Goal: Task Accomplishment & Management: Complete application form

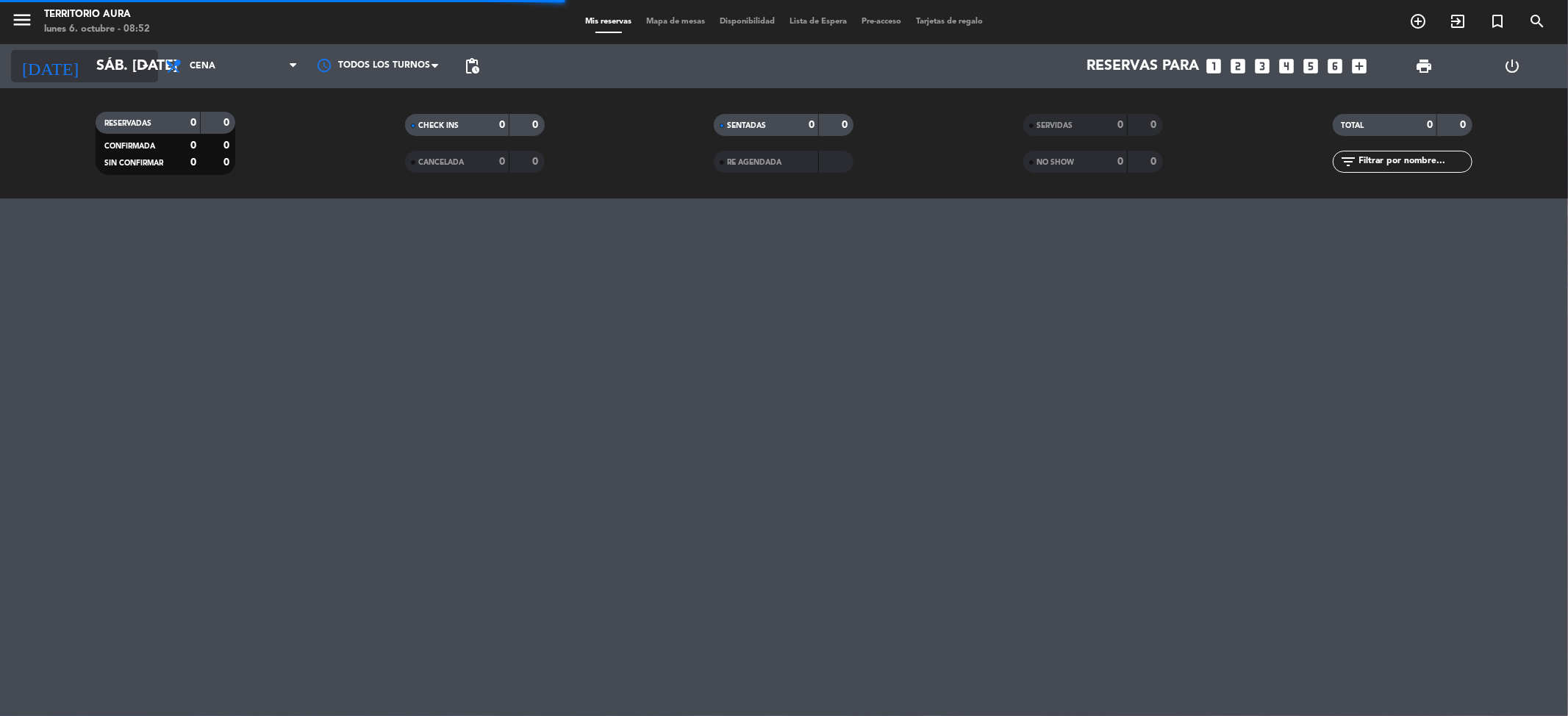
click at [146, 62] on icon "arrow_drop_down" at bounding box center [146, 66] width 17 height 17
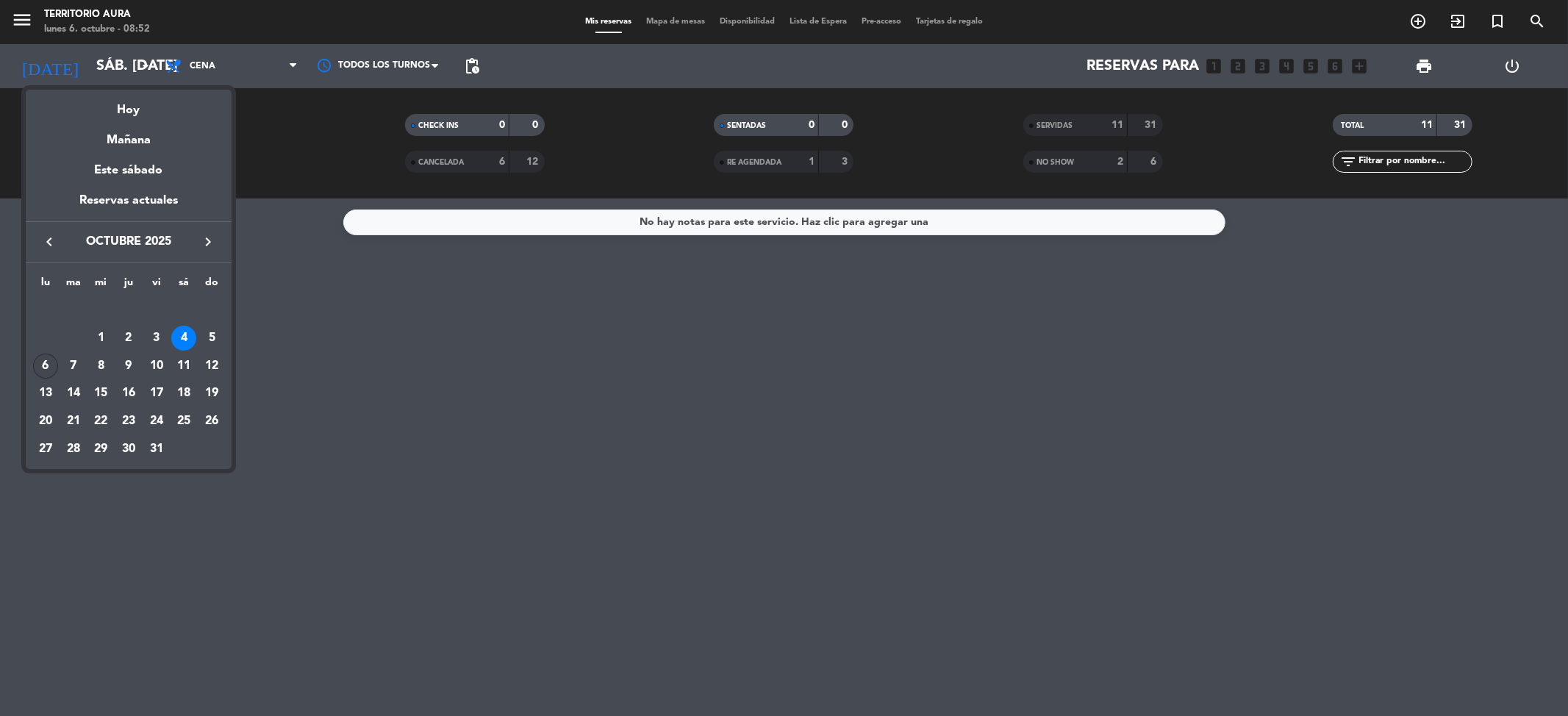
click at [48, 361] on div "6" at bounding box center [45, 366] width 25 height 25
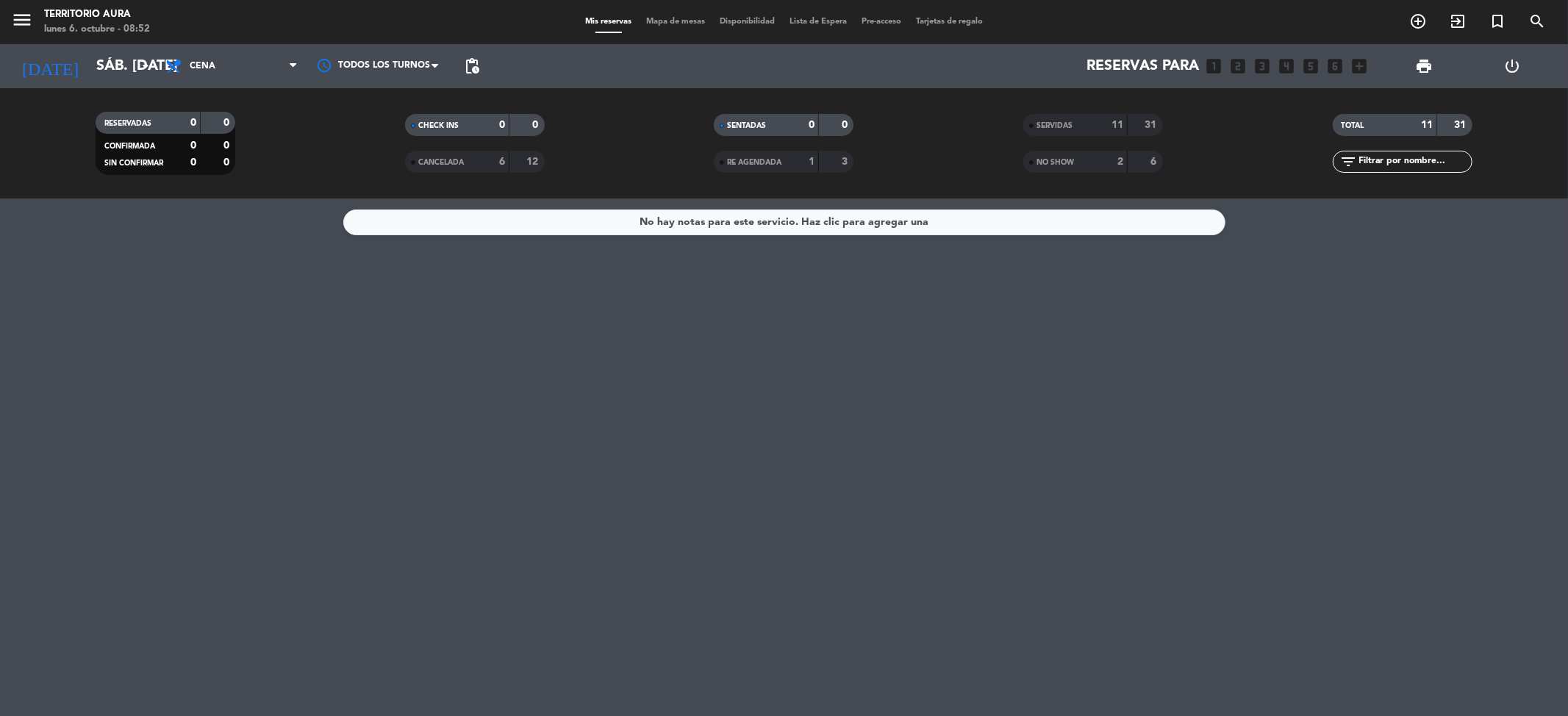
type input "lun. [DATE]"
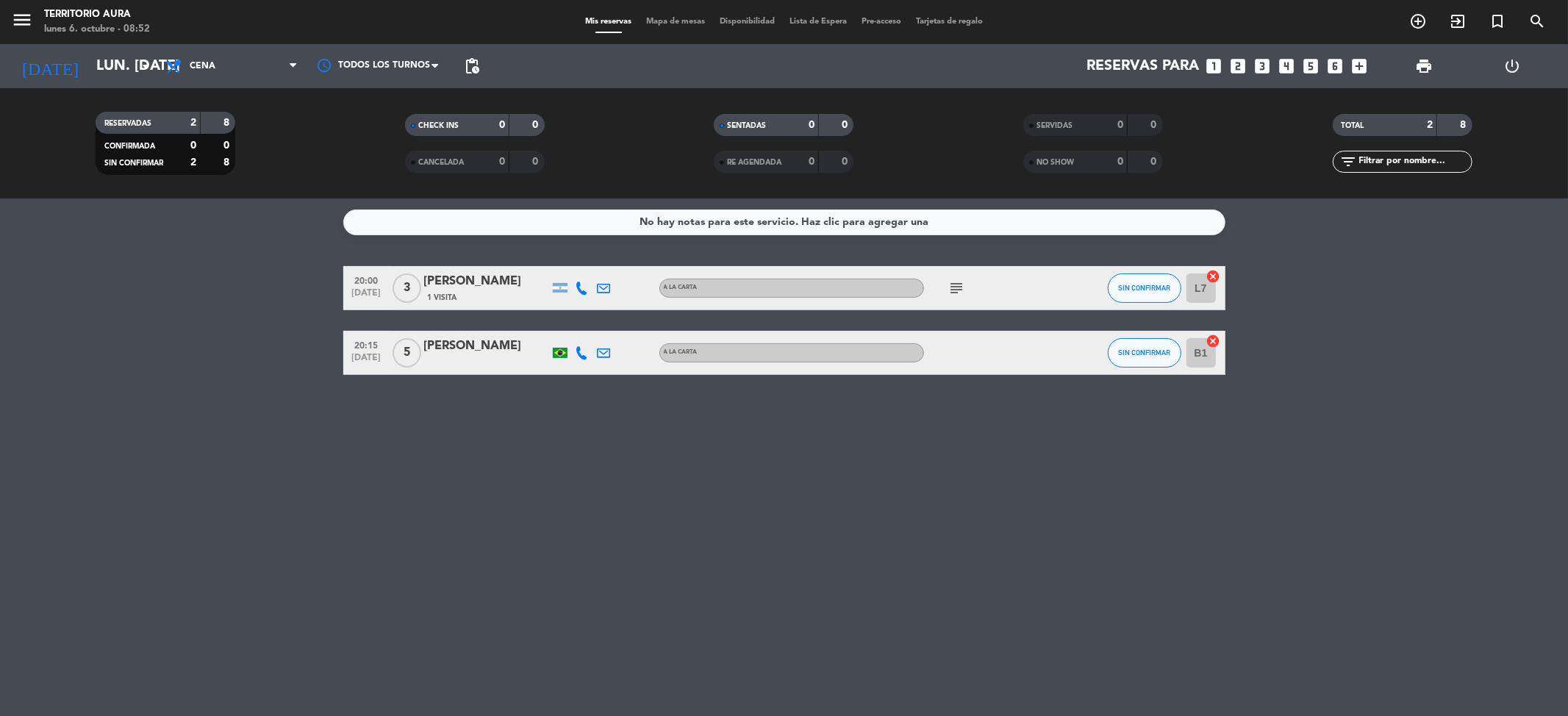
click at [376, 498] on div "No hay notas para este servicio. Haz clic para agregar una 20:00 [DATE] 3 [PERS…" at bounding box center [784, 457] width 1568 height 518
click at [1358, 66] on icon "add_box" at bounding box center [1360, 66] width 19 height 19
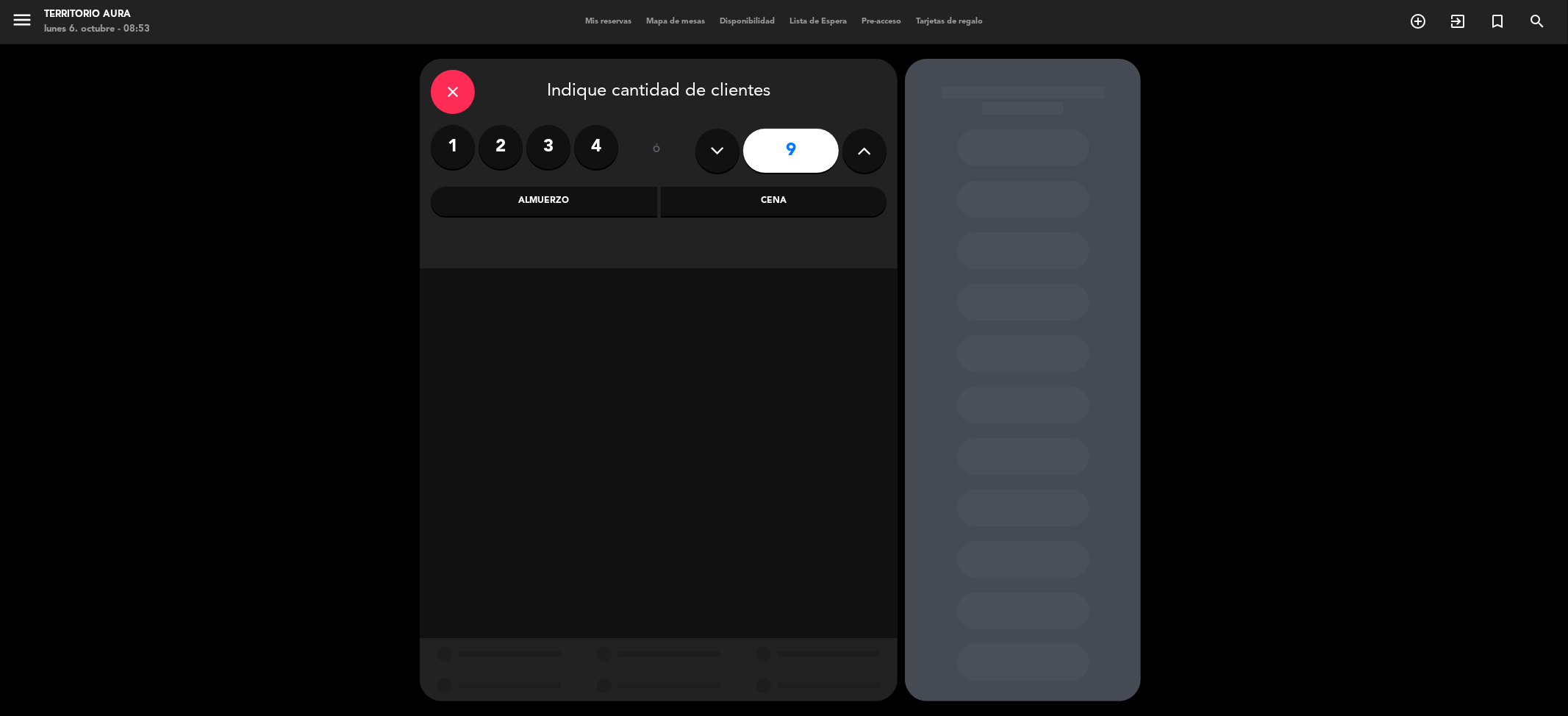
click at [722, 154] on icon at bounding box center [718, 151] width 14 height 22
type input "8"
click at [741, 201] on div "Cena" at bounding box center [774, 202] width 227 height 29
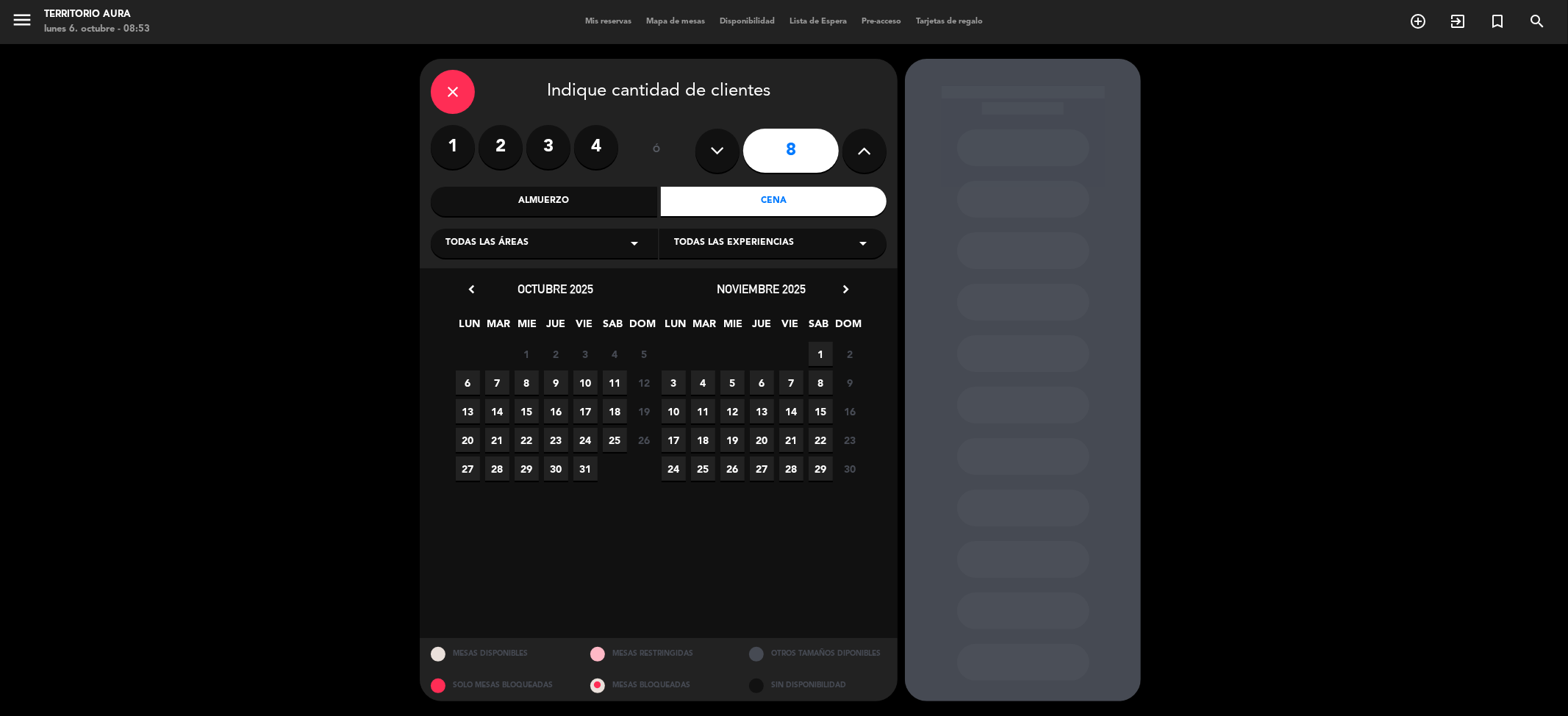
click at [471, 386] on span "6" at bounding box center [468, 383] width 24 height 24
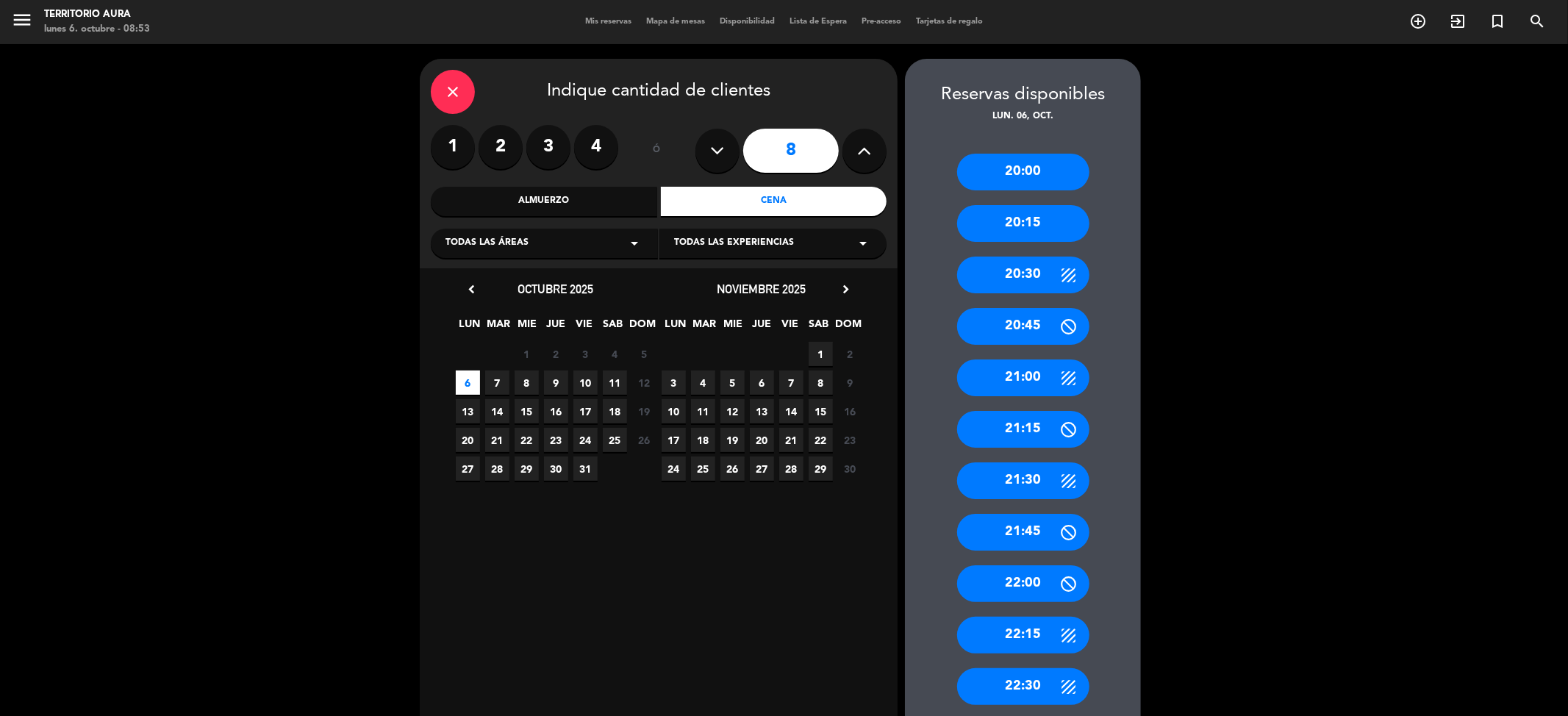
click at [1031, 383] on div "21:00" at bounding box center [1023, 378] width 132 height 37
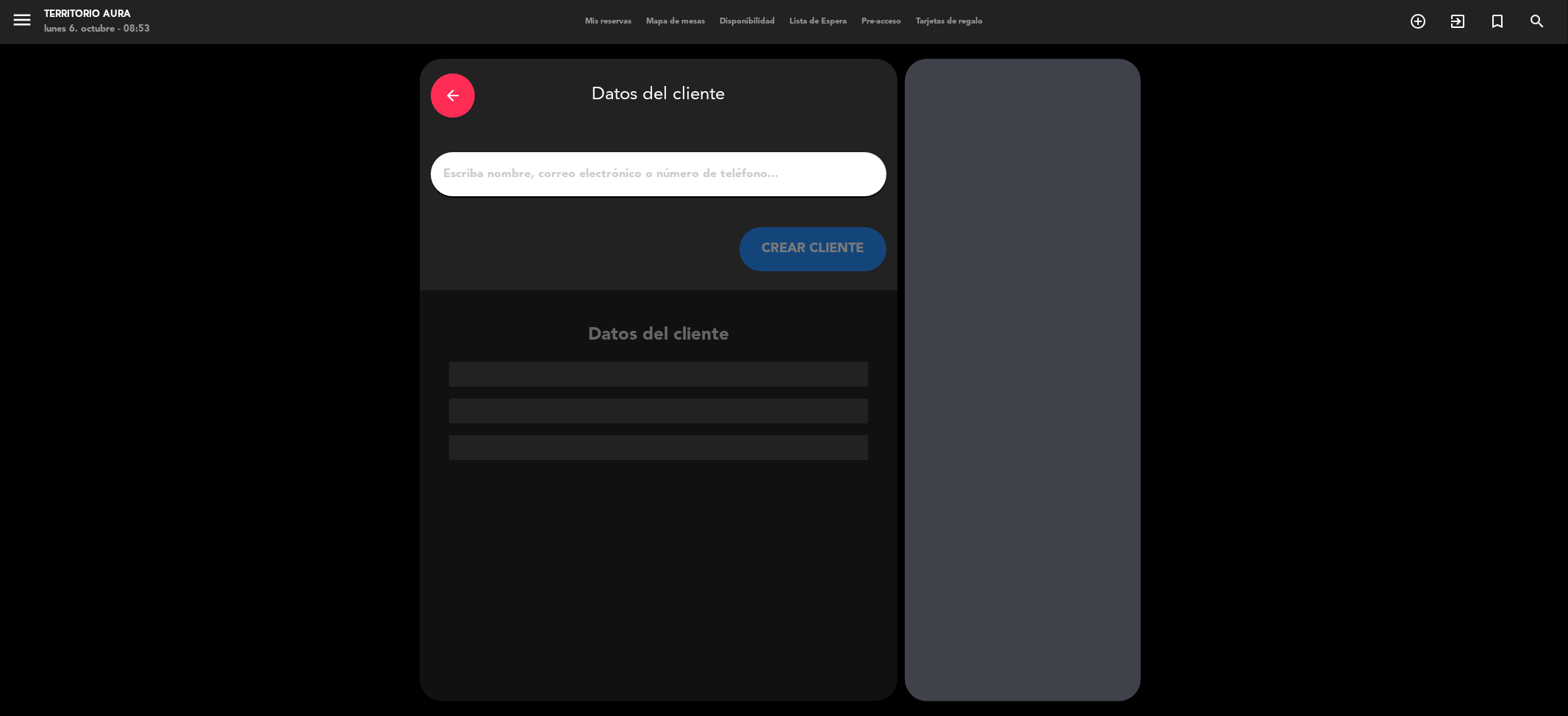
click at [677, 175] on input "1" at bounding box center [658, 174] width 434 height 21
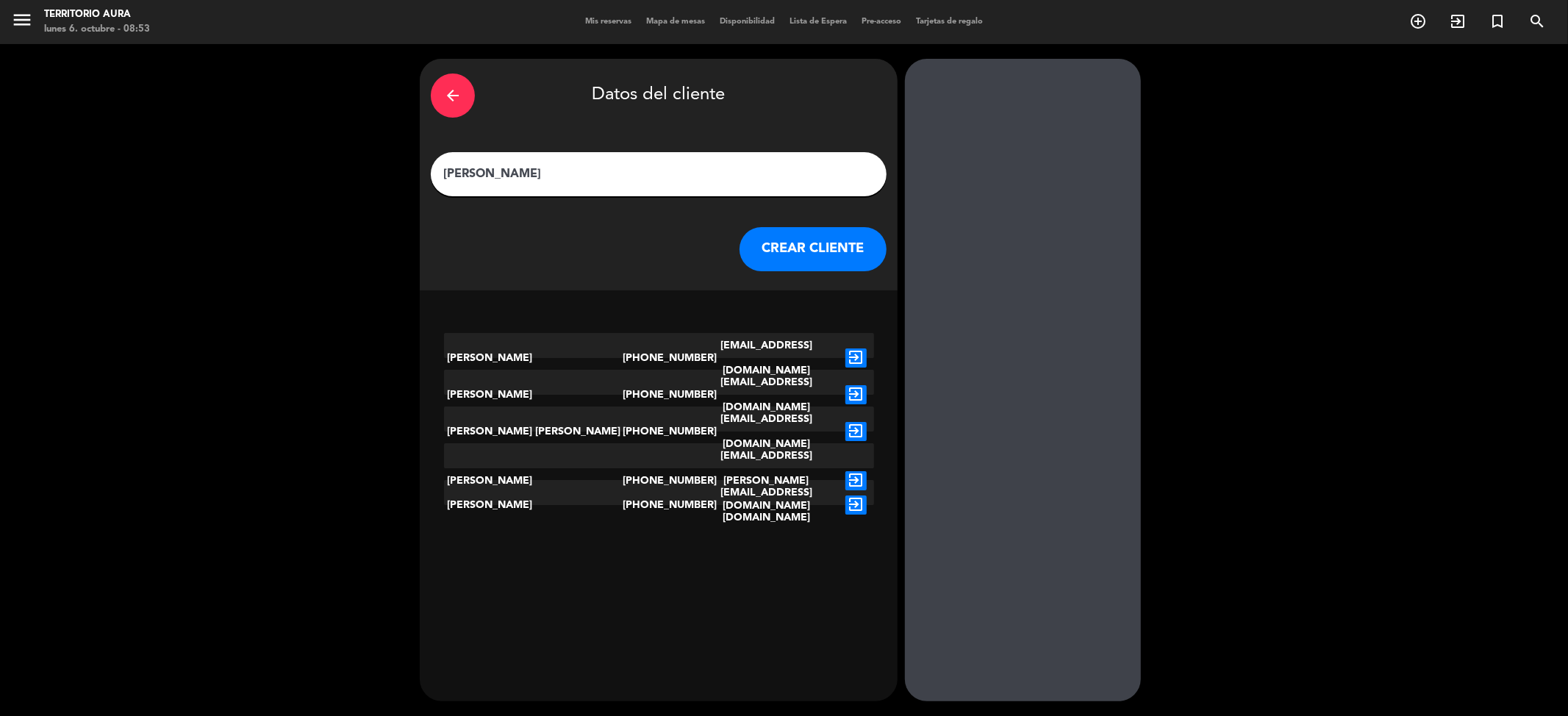
type input "[PERSON_NAME]"
click at [542, 340] on div "[PERSON_NAME]" at bounding box center [534, 358] width 179 height 50
click at [853, 351] on icon "exit_to_app" at bounding box center [856, 358] width 22 height 19
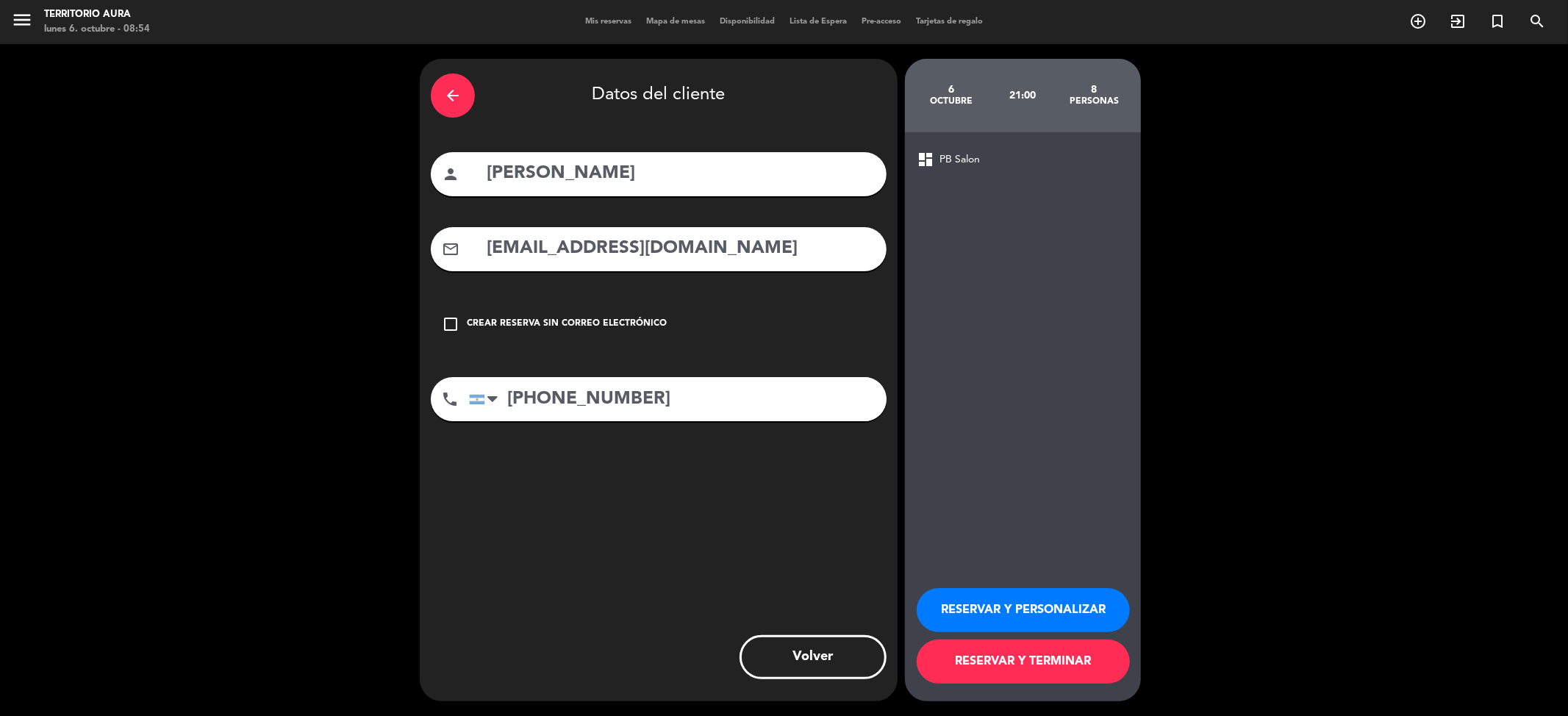
click at [1022, 616] on button "RESERVAR Y PERSONALIZAR" at bounding box center [1023, 610] width 213 height 44
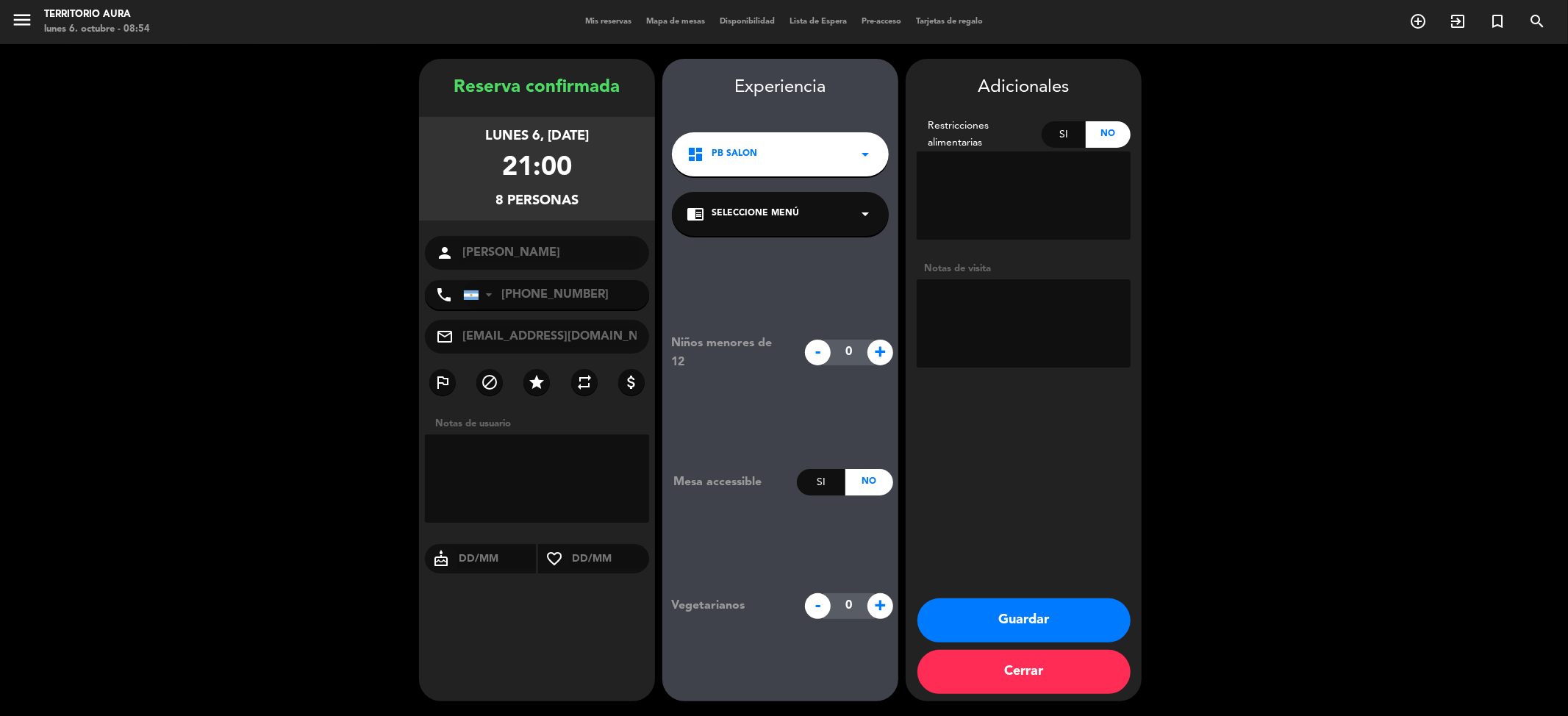
click at [789, 160] on div "dashboard PB Salon arrow_drop_down" at bounding box center [780, 154] width 216 height 44
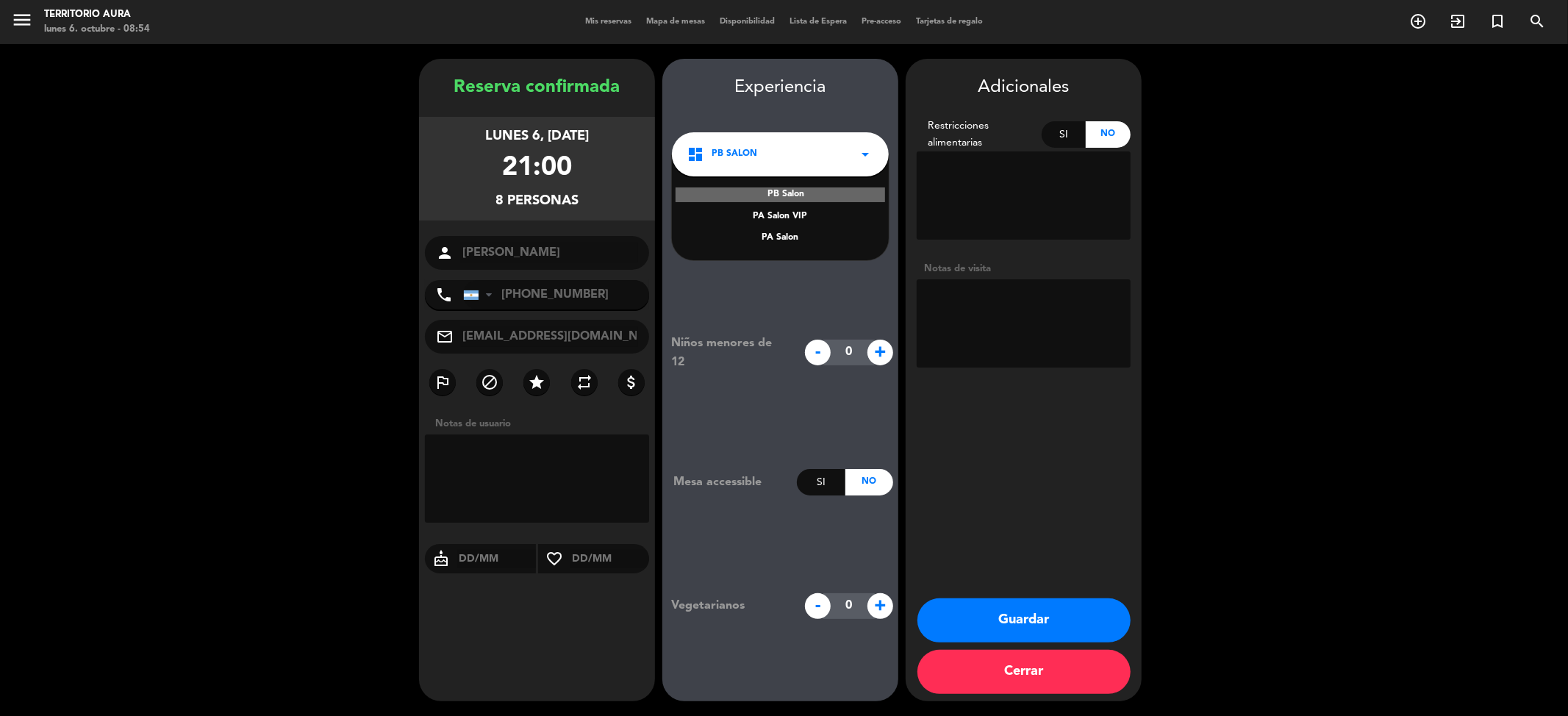
click at [800, 219] on div "PA Salon VIP" at bounding box center [780, 217] width 187 height 15
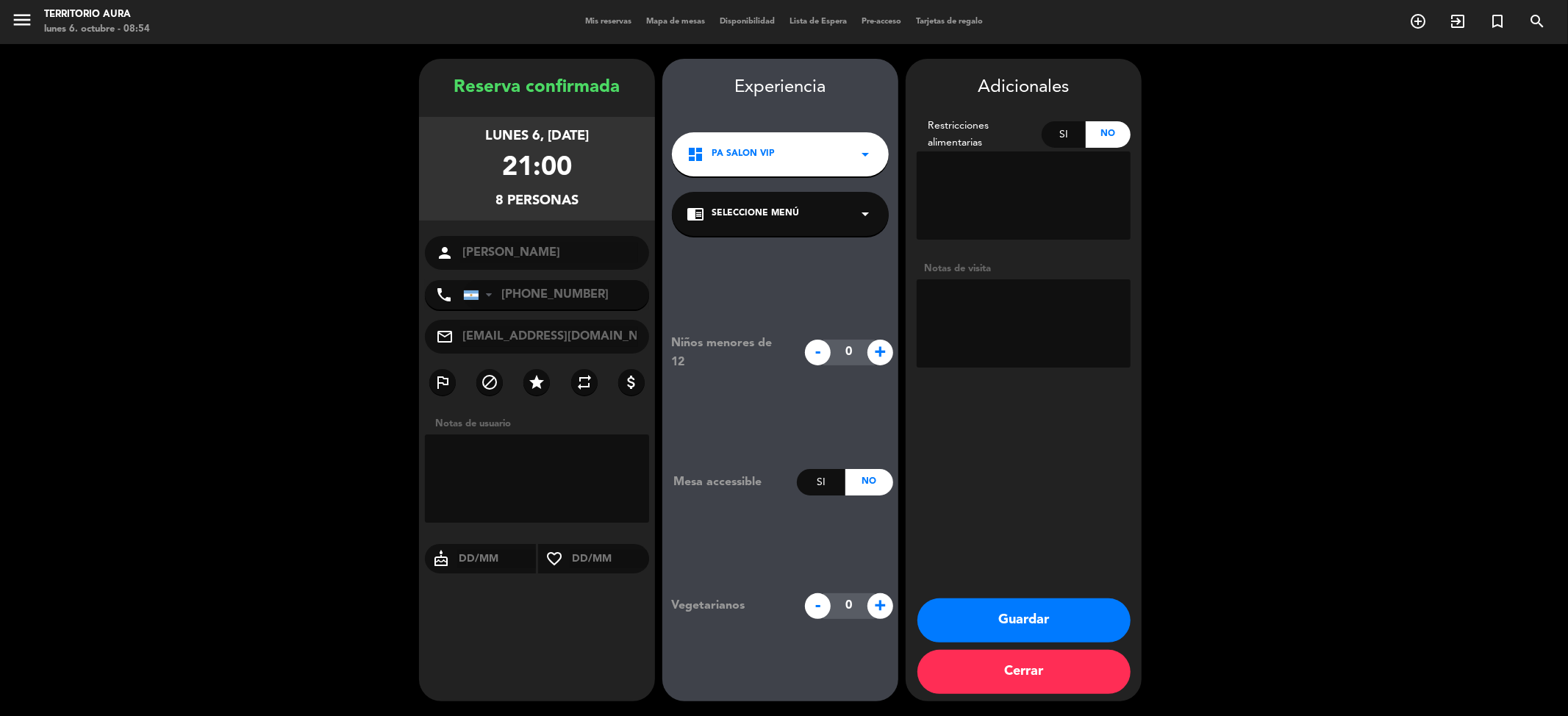
click at [1028, 322] on textarea at bounding box center [1024, 323] width 214 height 88
click at [1062, 292] on textarea at bounding box center [1024, 323] width 214 height 88
type textarea "Cumpleaños de [PERSON_NAME] y el hijo"
click at [1101, 616] on button "Guardar" at bounding box center [1024, 620] width 213 height 44
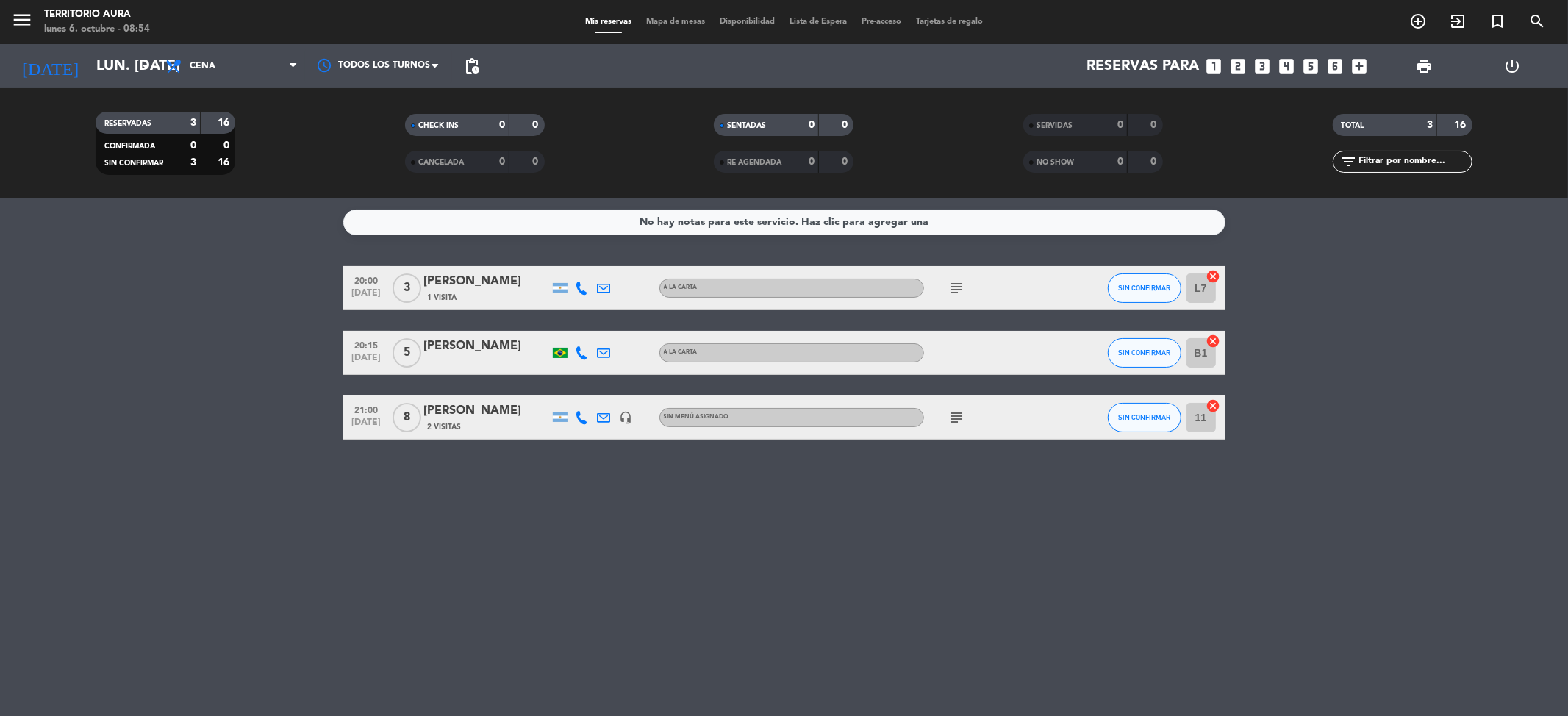
click at [456, 483] on div "No hay notas para este servicio. Haz clic para agregar una 20:00 [DATE] 3 [PERS…" at bounding box center [784, 457] width 1568 height 518
click at [89, 75] on input "lun. [DATE]" at bounding box center [182, 66] width 187 height 33
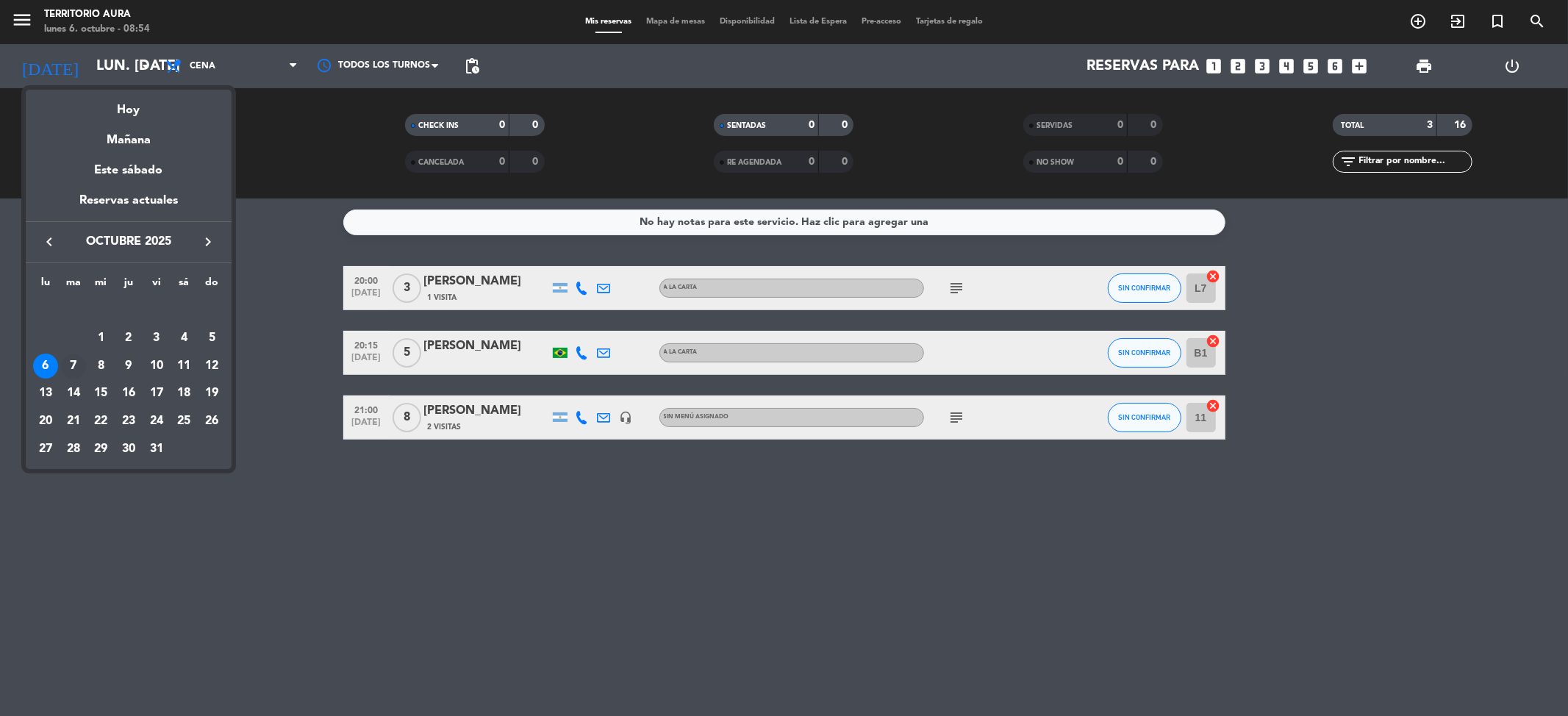
click at [65, 367] on div "7" at bounding box center [73, 366] width 25 height 25
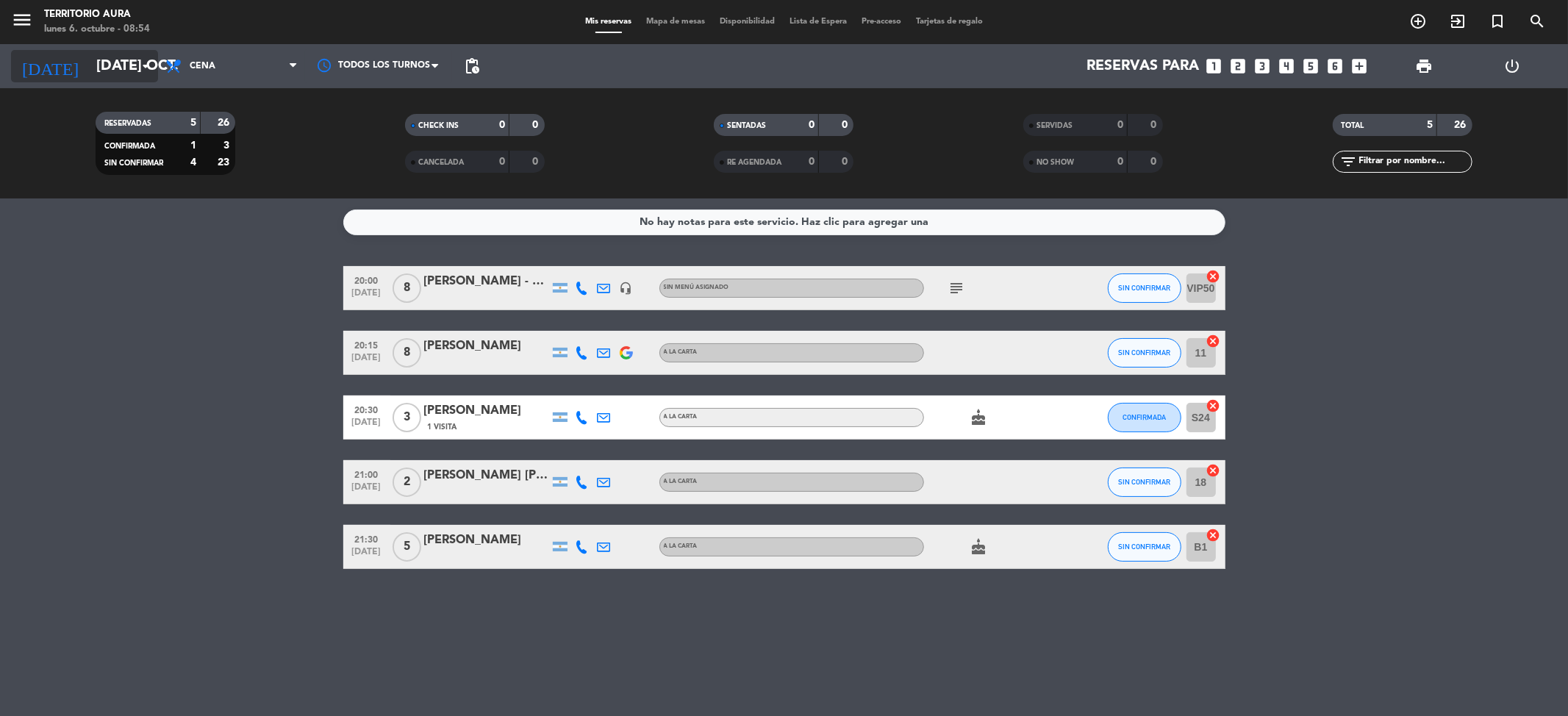
click at [141, 69] on icon "arrow_drop_down" at bounding box center [146, 66] width 17 height 17
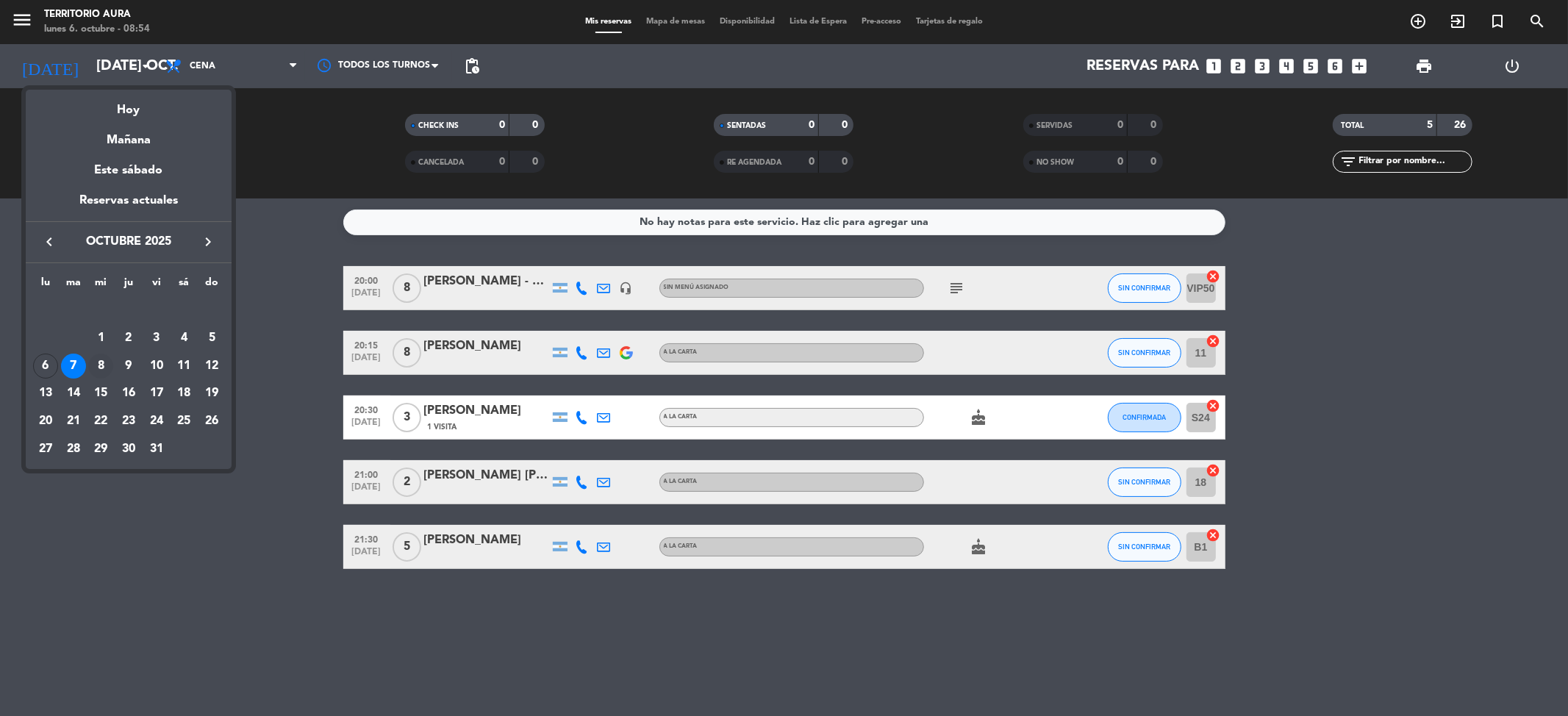
click at [102, 361] on div "8" at bounding box center [100, 366] width 25 height 25
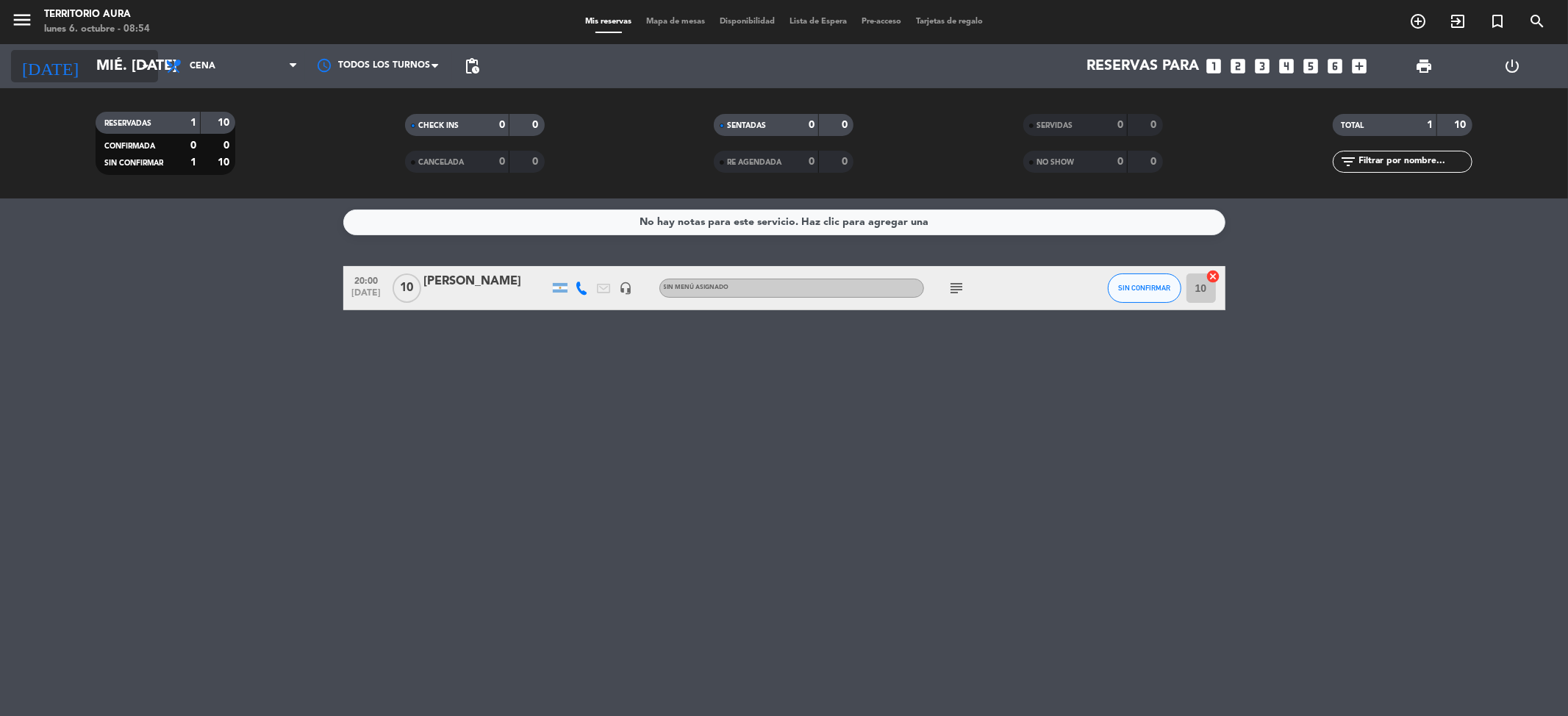
click at [97, 63] on input "mié. [DATE]" at bounding box center [182, 66] width 187 height 33
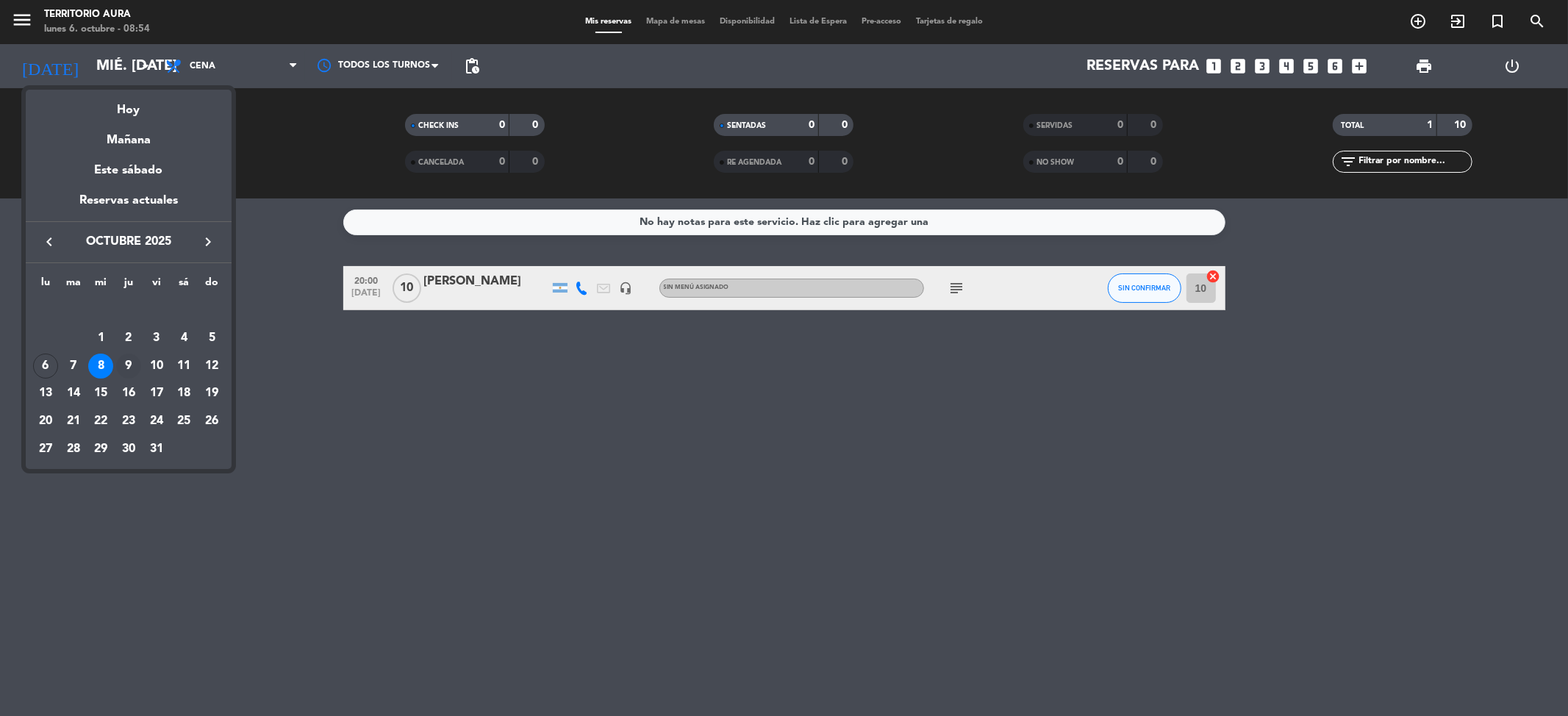
click at [131, 368] on div "9" at bounding box center [129, 366] width 25 height 25
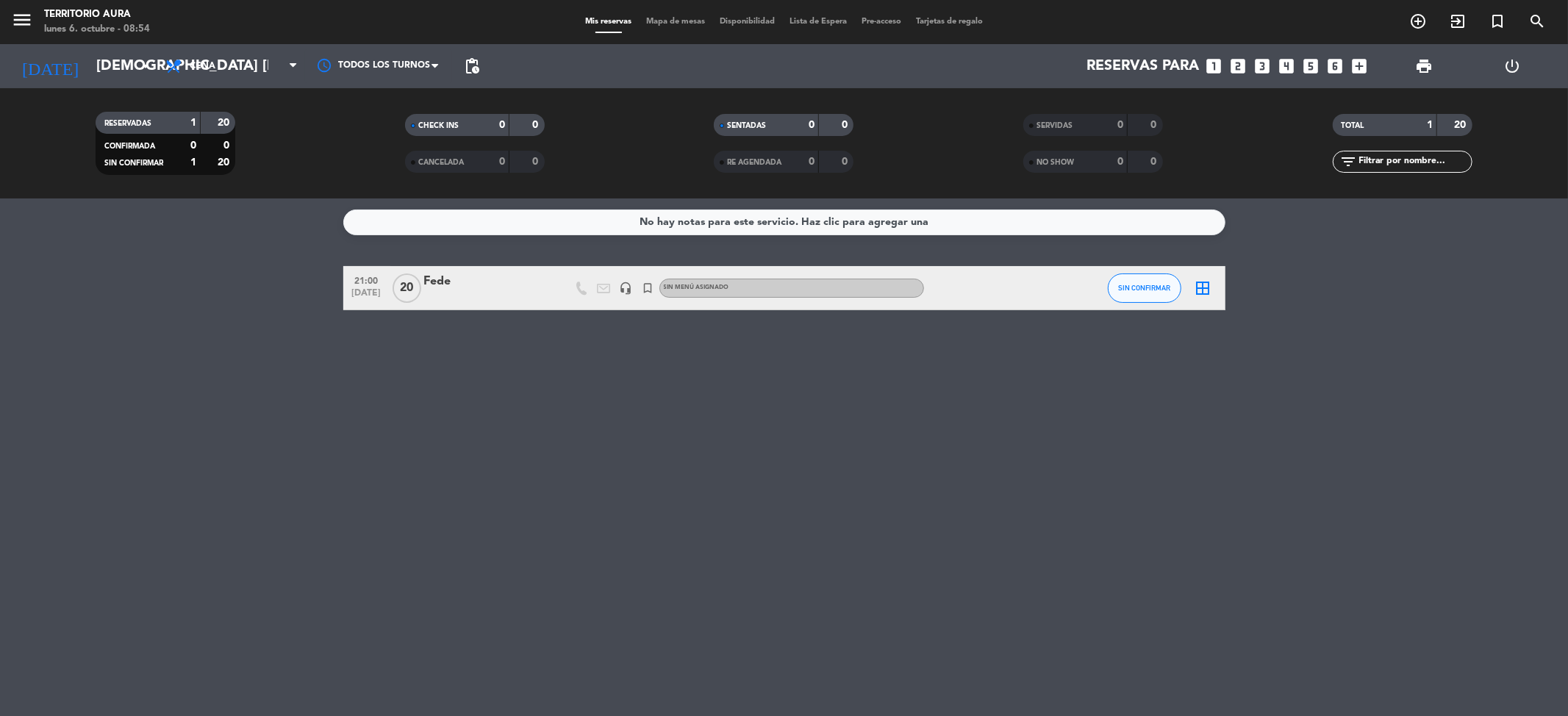
click at [436, 281] on div "Fede" at bounding box center [486, 281] width 125 height 19
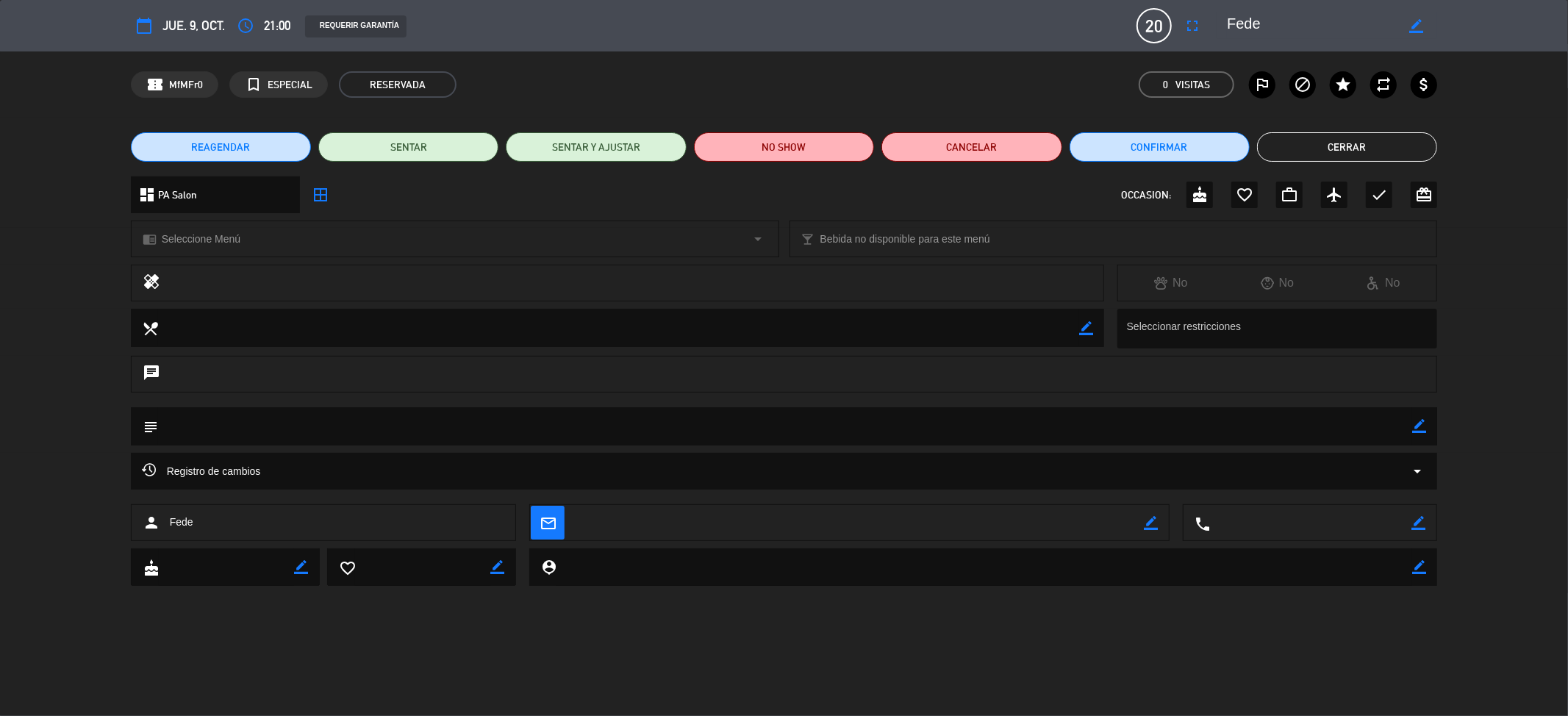
click at [1330, 136] on button "Cerrar" at bounding box center [1347, 147] width 180 height 29
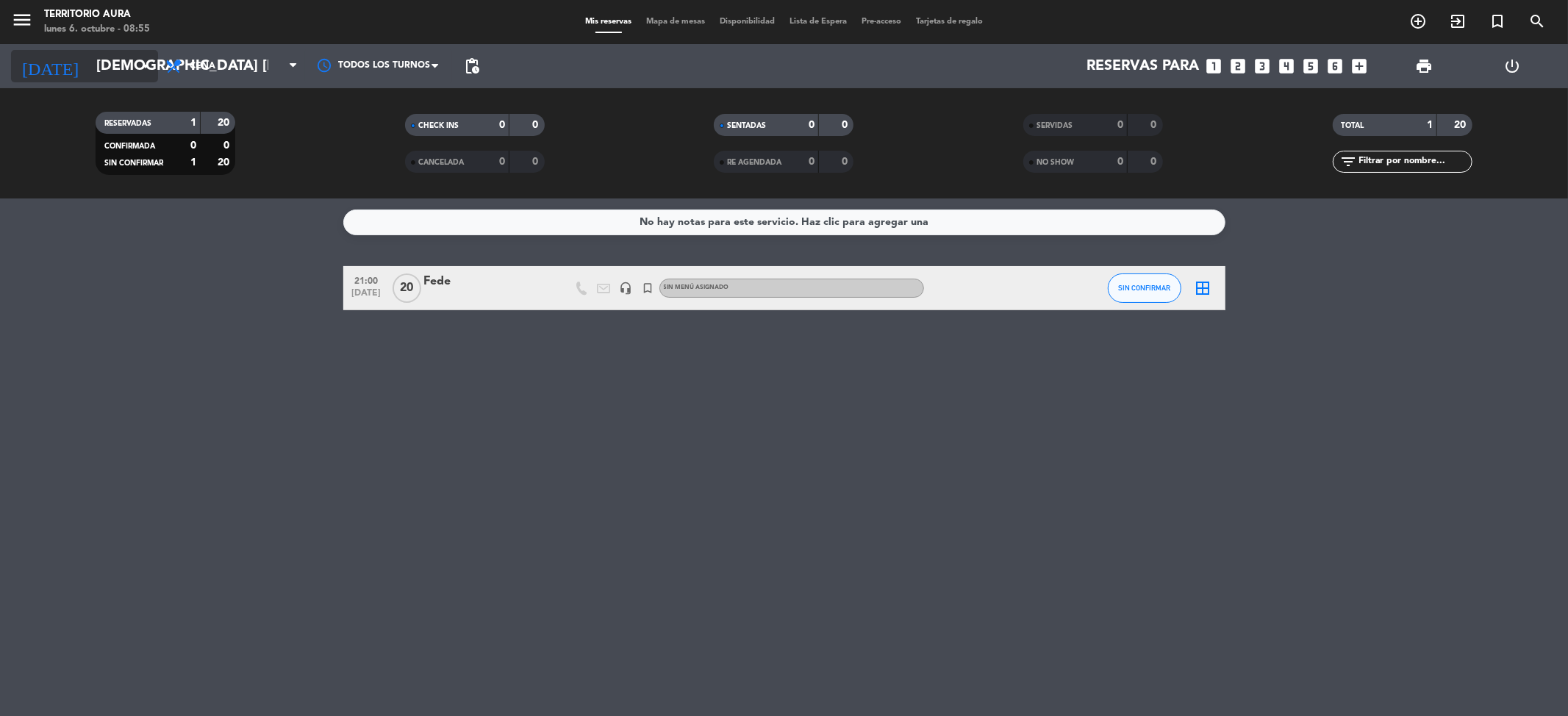
click at [89, 65] on input "[DEMOGRAPHIC_DATA] [DATE]" at bounding box center [182, 66] width 187 height 33
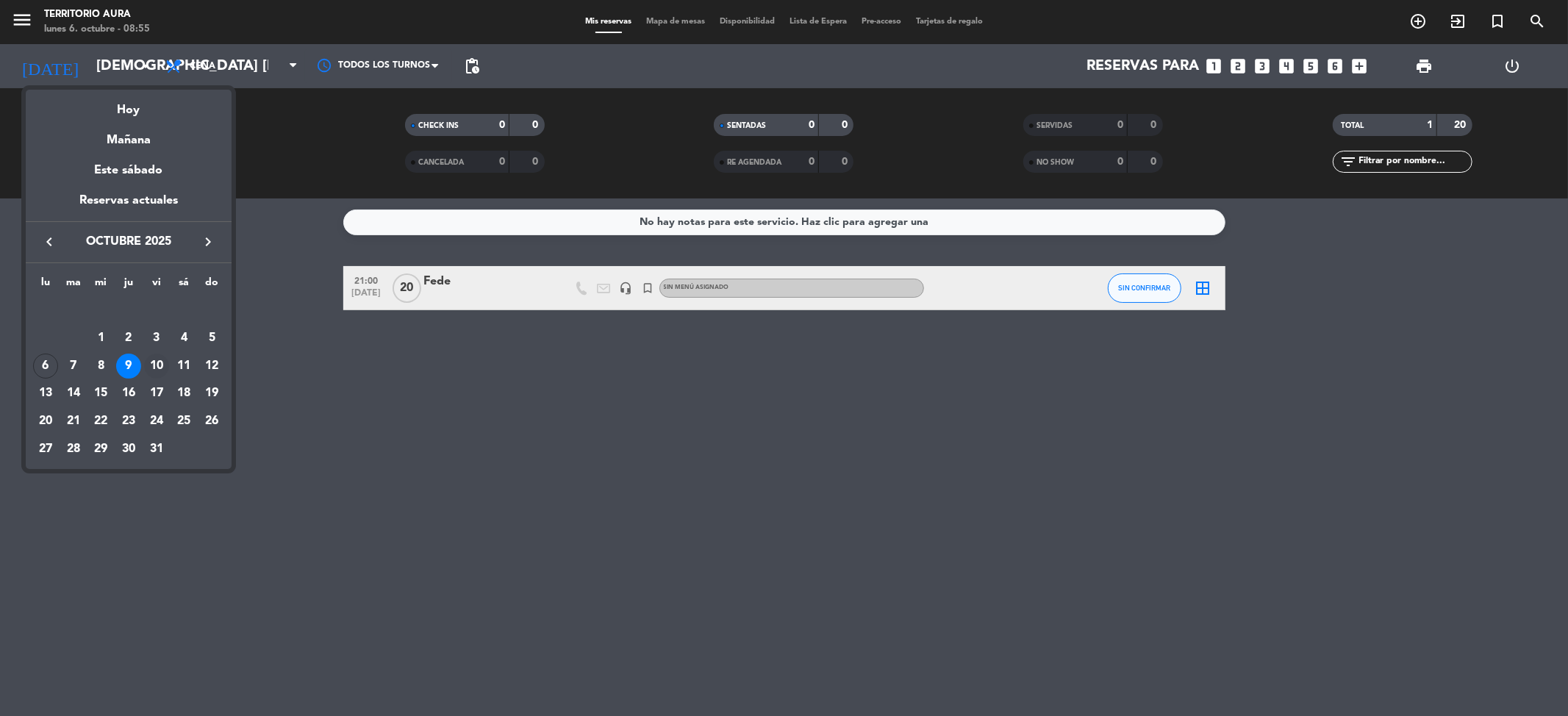
click at [147, 366] on div "10" at bounding box center [156, 366] width 25 height 25
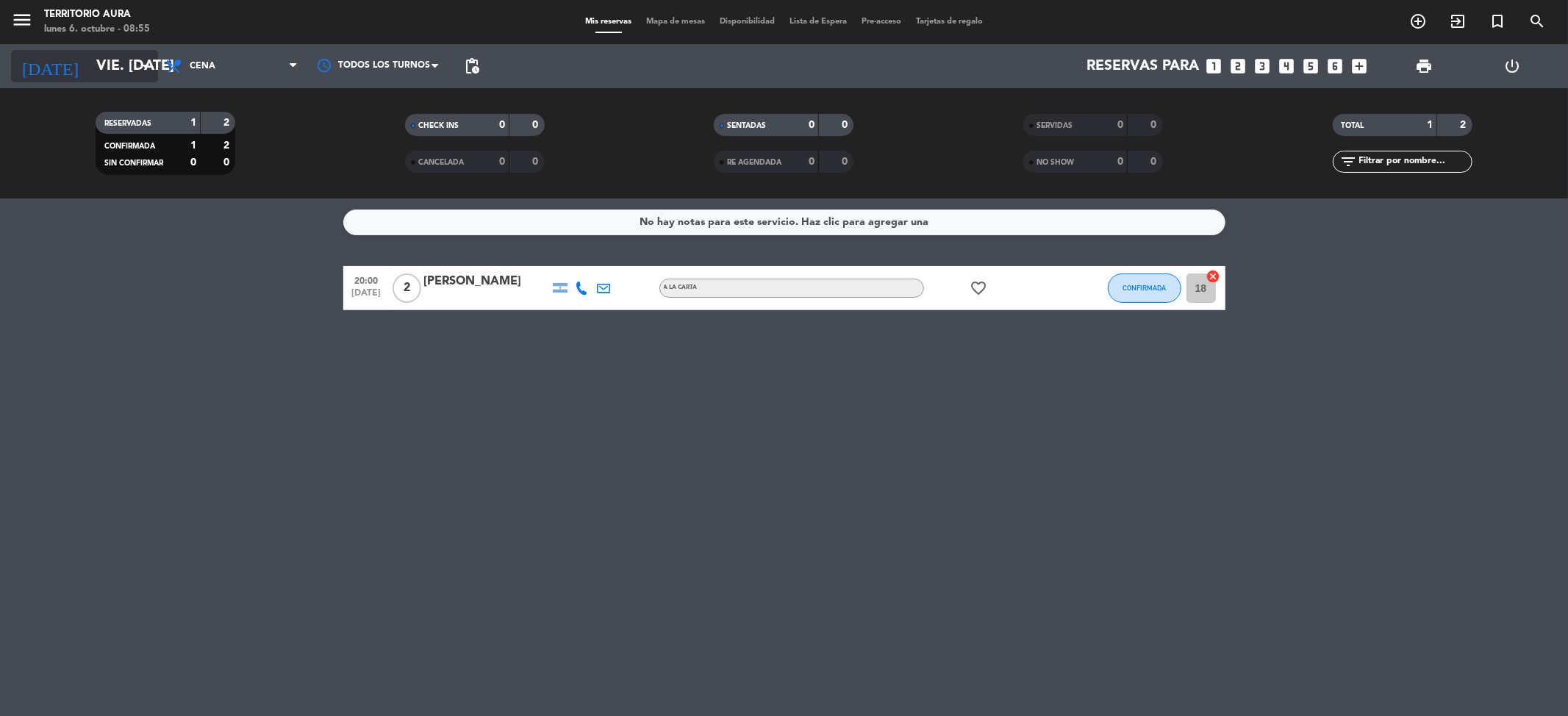
click at [92, 57] on input "vie. [DATE]" at bounding box center [182, 66] width 187 height 33
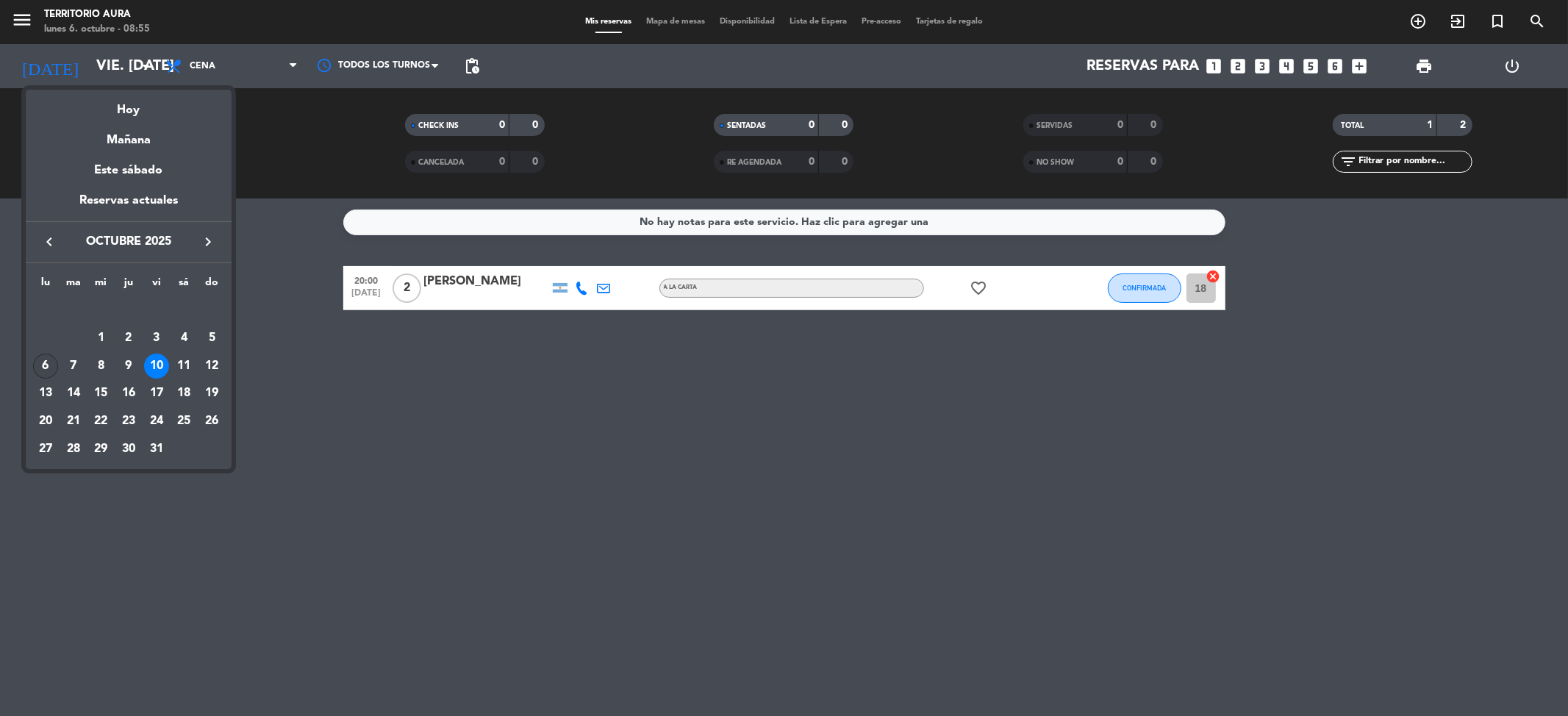
click at [44, 374] on div "6" at bounding box center [45, 366] width 25 height 25
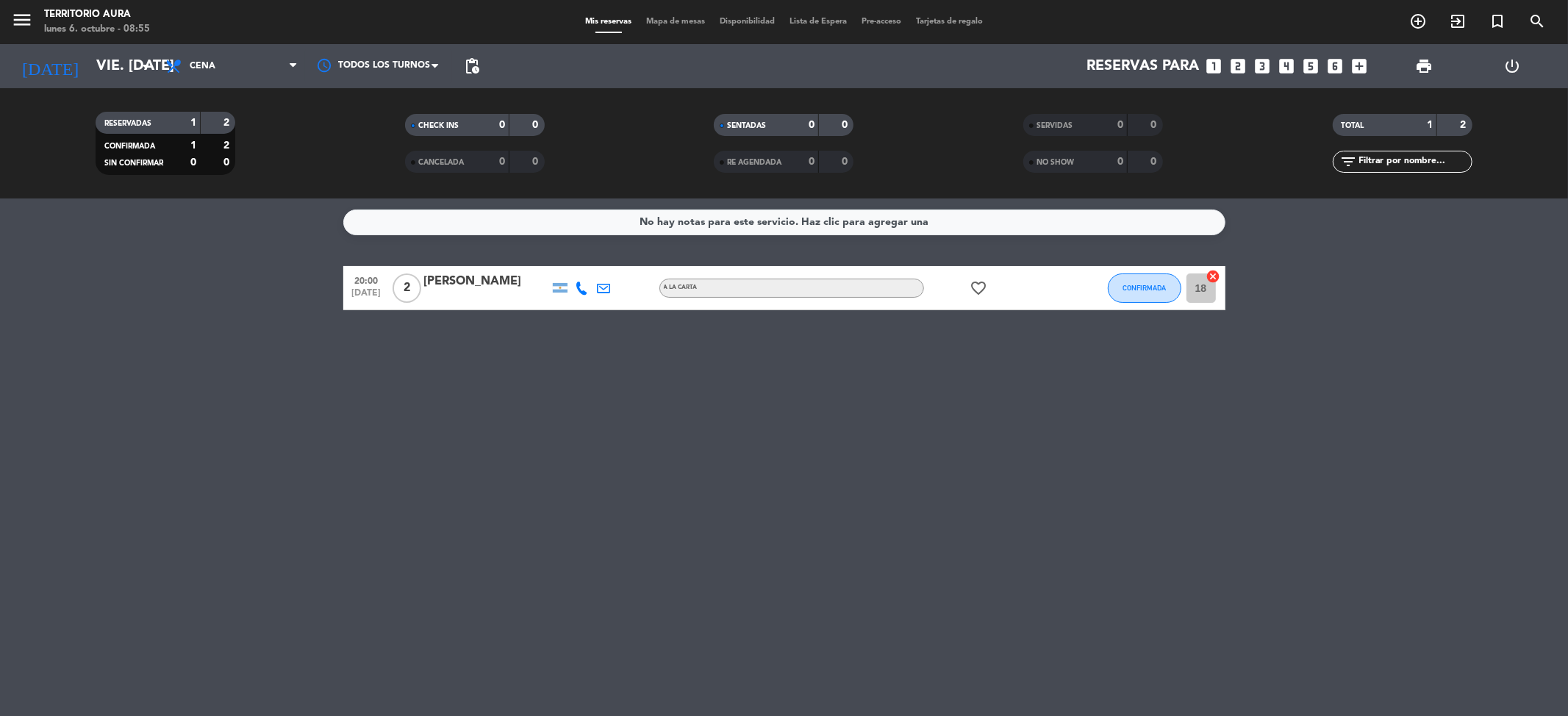
type input "lun. [DATE]"
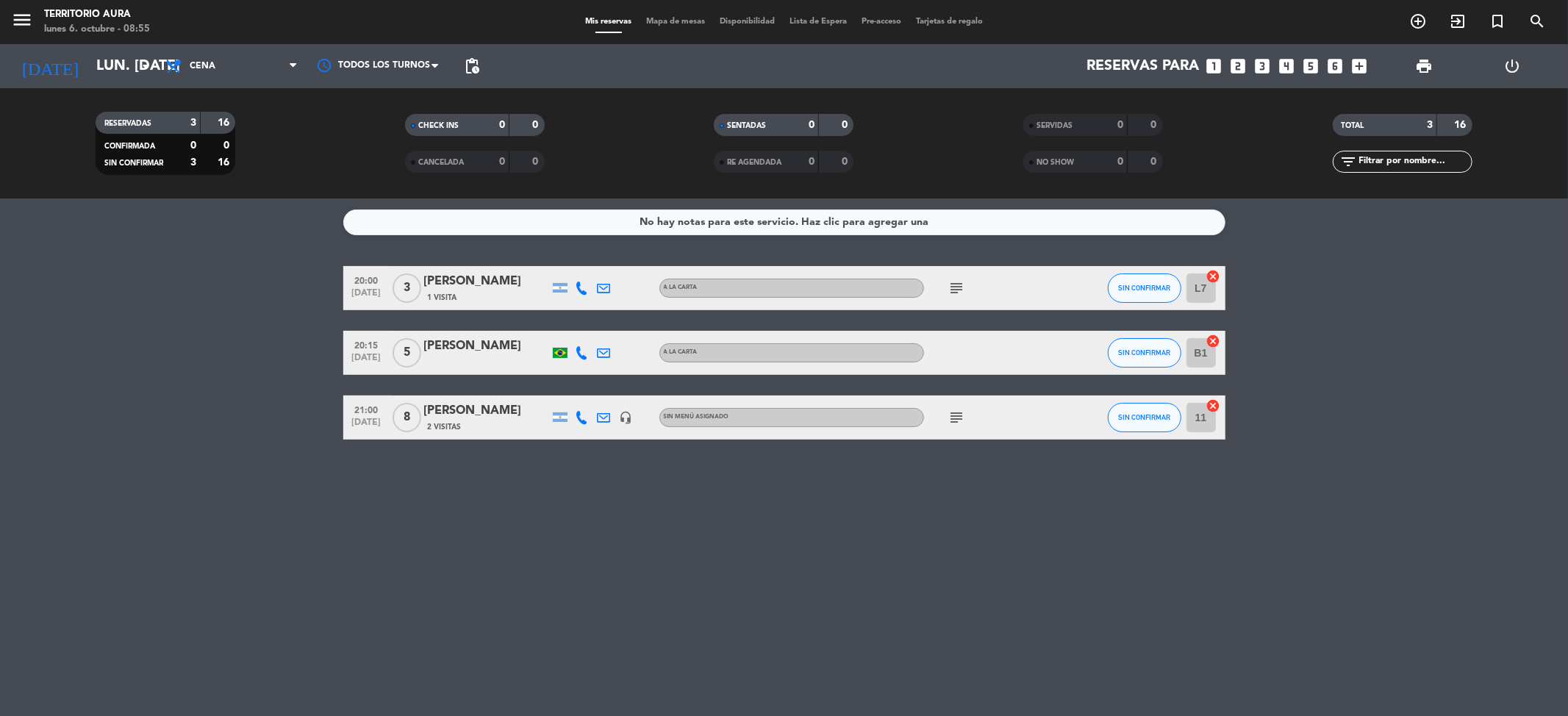
click at [442, 559] on div "No hay notas para este servicio. Haz clic para agregar una 20:00 [DATE] 3 [PERS…" at bounding box center [784, 457] width 1568 height 518
click at [855, 531] on div "No hay notas para este servicio. Haz clic para agregar una 20:00 [DATE] 3 [PERS…" at bounding box center [784, 457] width 1568 height 518
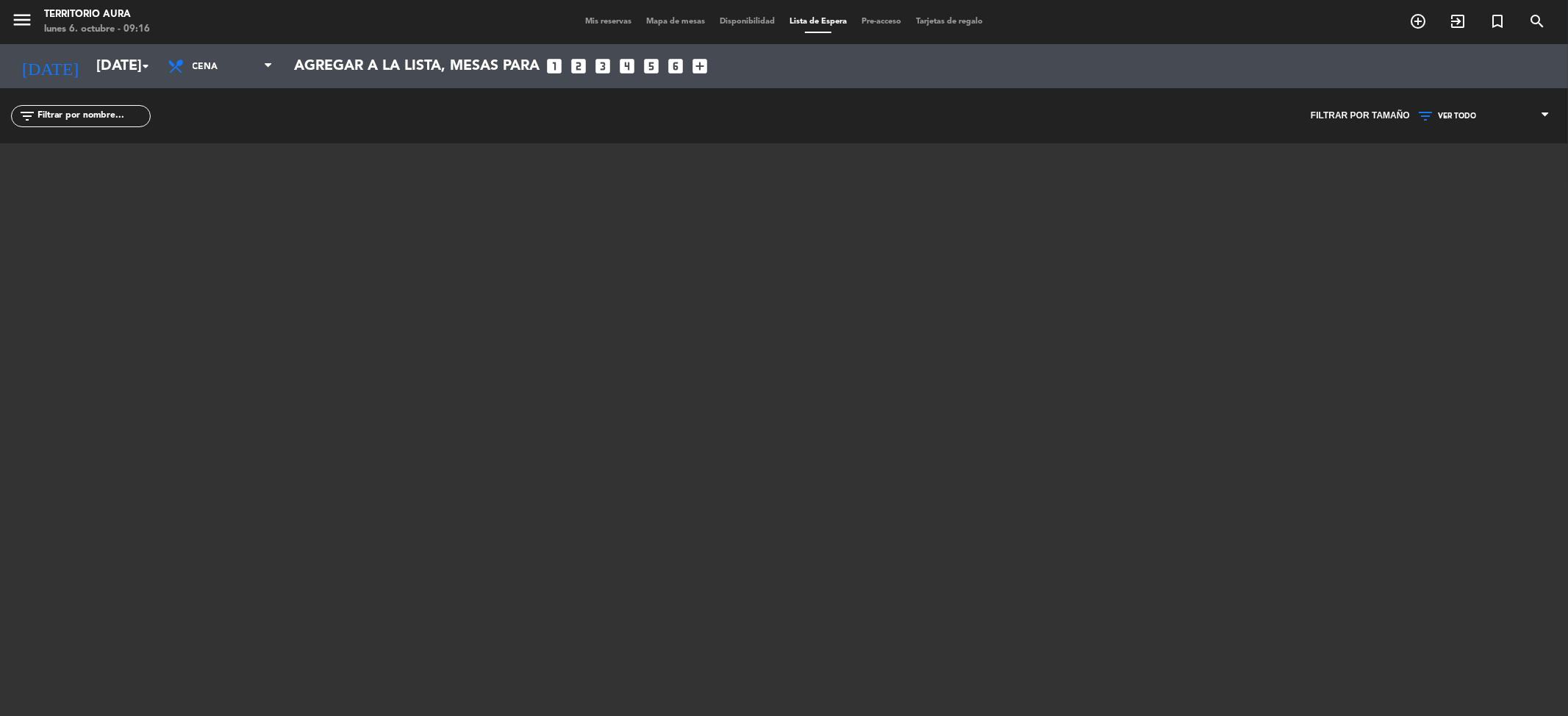
click at [616, 21] on span "Mis reservas" at bounding box center [608, 21] width 61 height 8
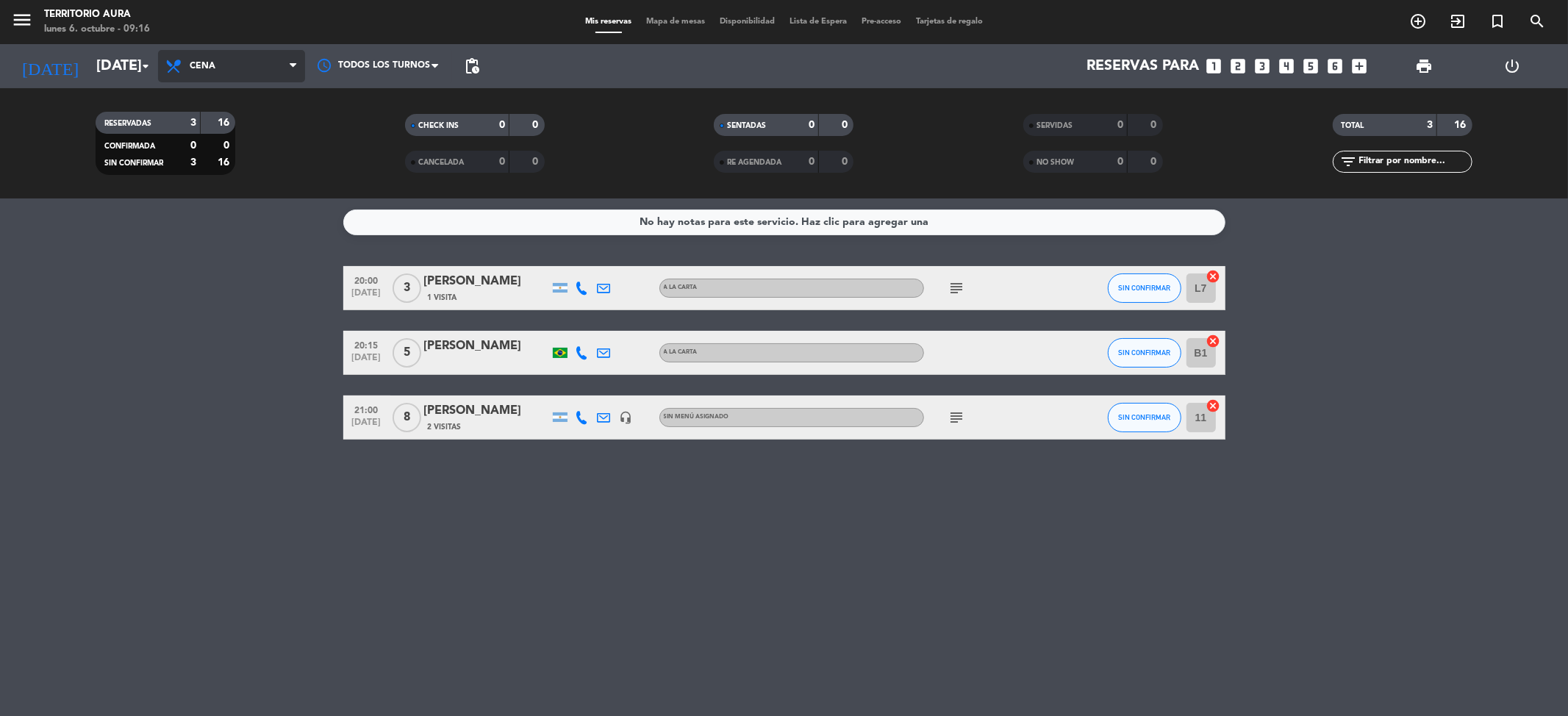
click at [281, 66] on span "Cena" at bounding box center [231, 66] width 147 height 33
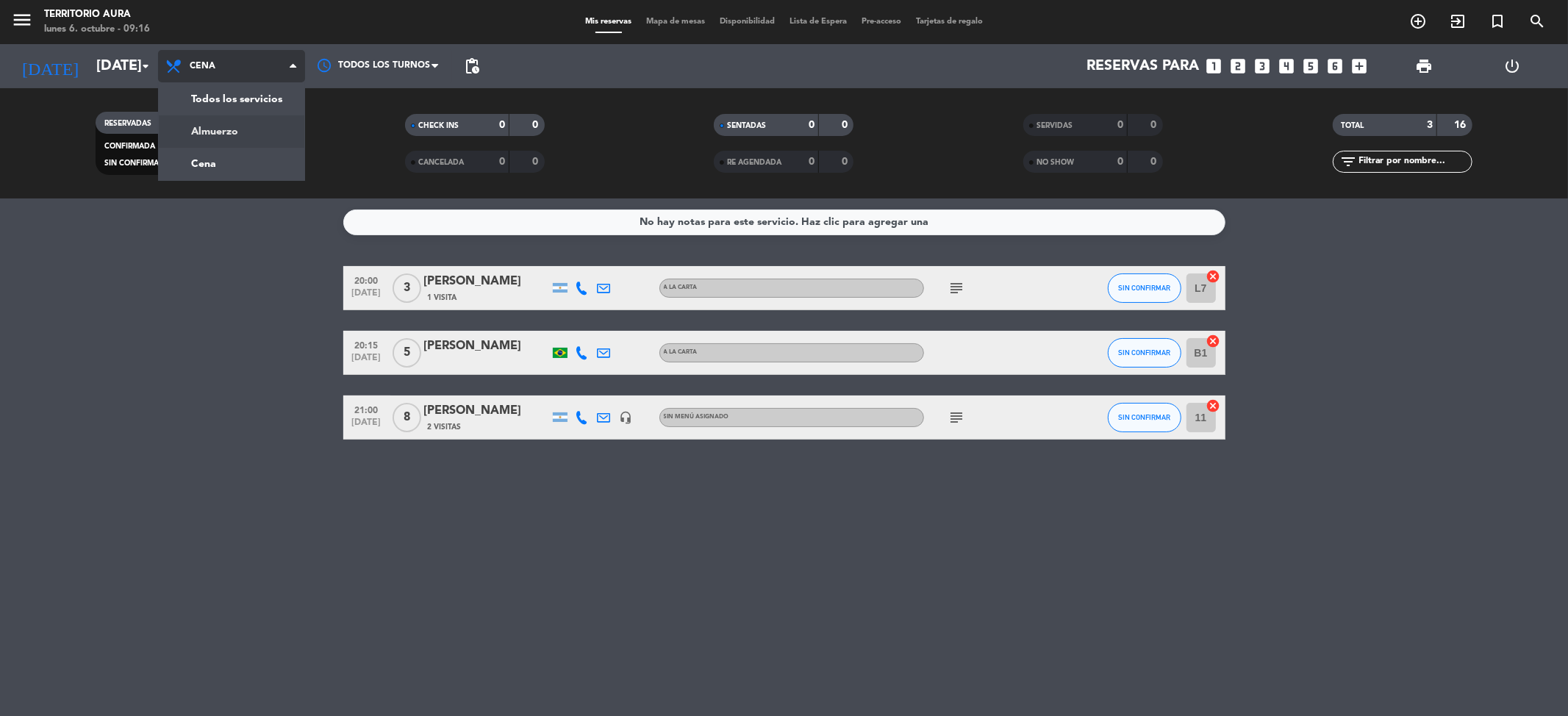
click at [283, 129] on div "menu TERRITORIO AURA lunes 6. octubre - 09:16 Mis reservas Mapa de mesas Dispon…" at bounding box center [784, 99] width 1568 height 198
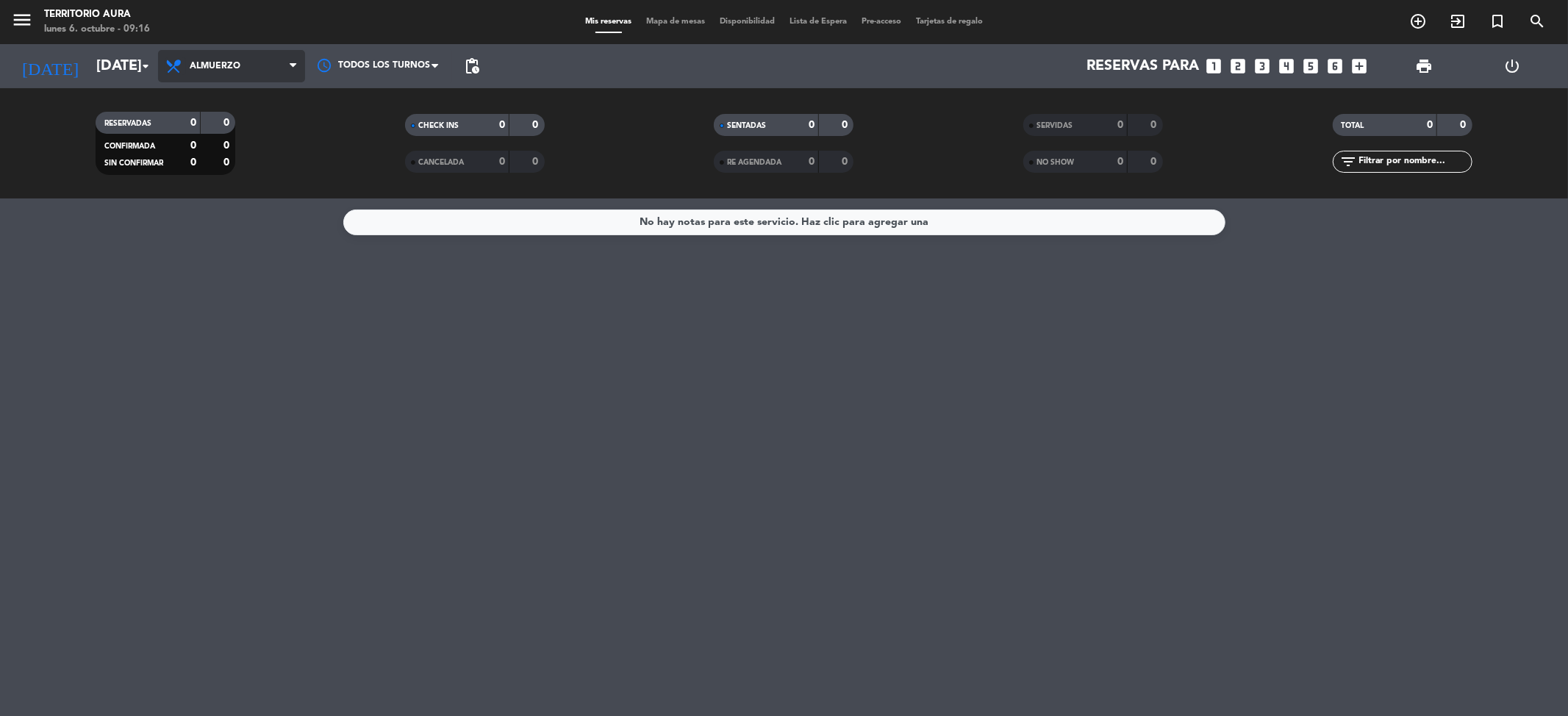
click at [181, 68] on icon at bounding box center [175, 66] width 22 height 17
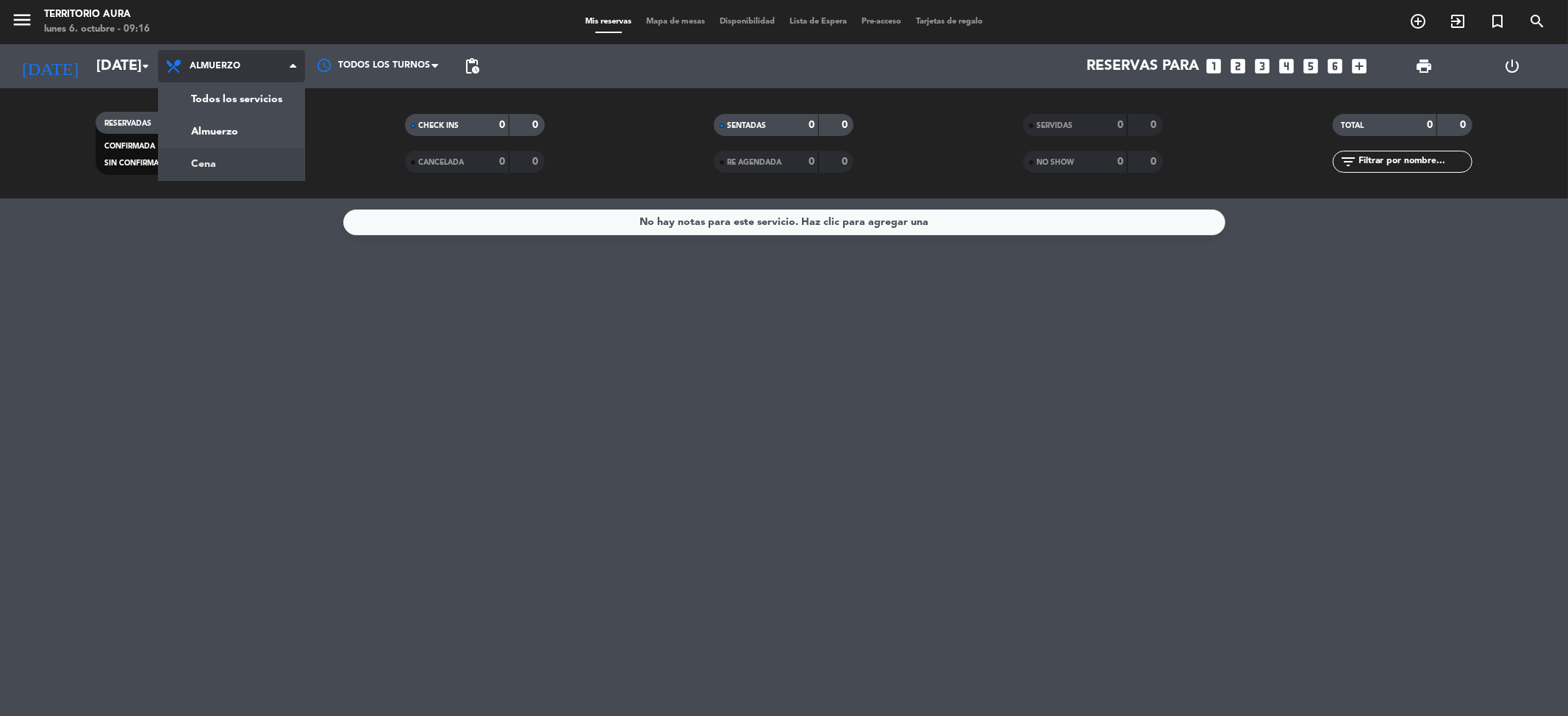
click at [209, 165] on div "menu TERRITORIO AURA lunes 6. octubre - 09:16 Mis reservas Mapa de mesas Dispon…" at bounding box center [784, 99] width 1568 height 198
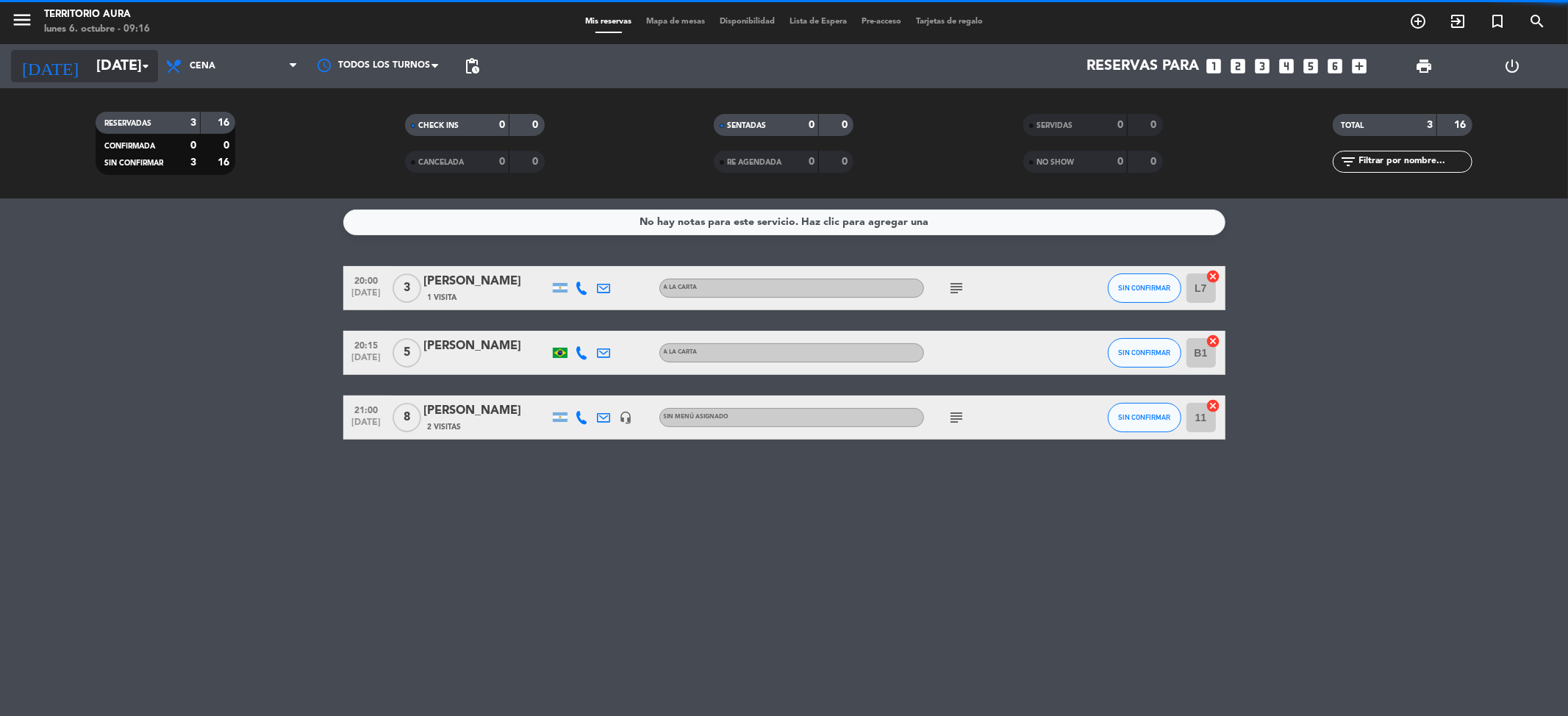
click at [129, 79] on input "lun. [DATE]" at bounding box center [182, 66] width 187 height 33
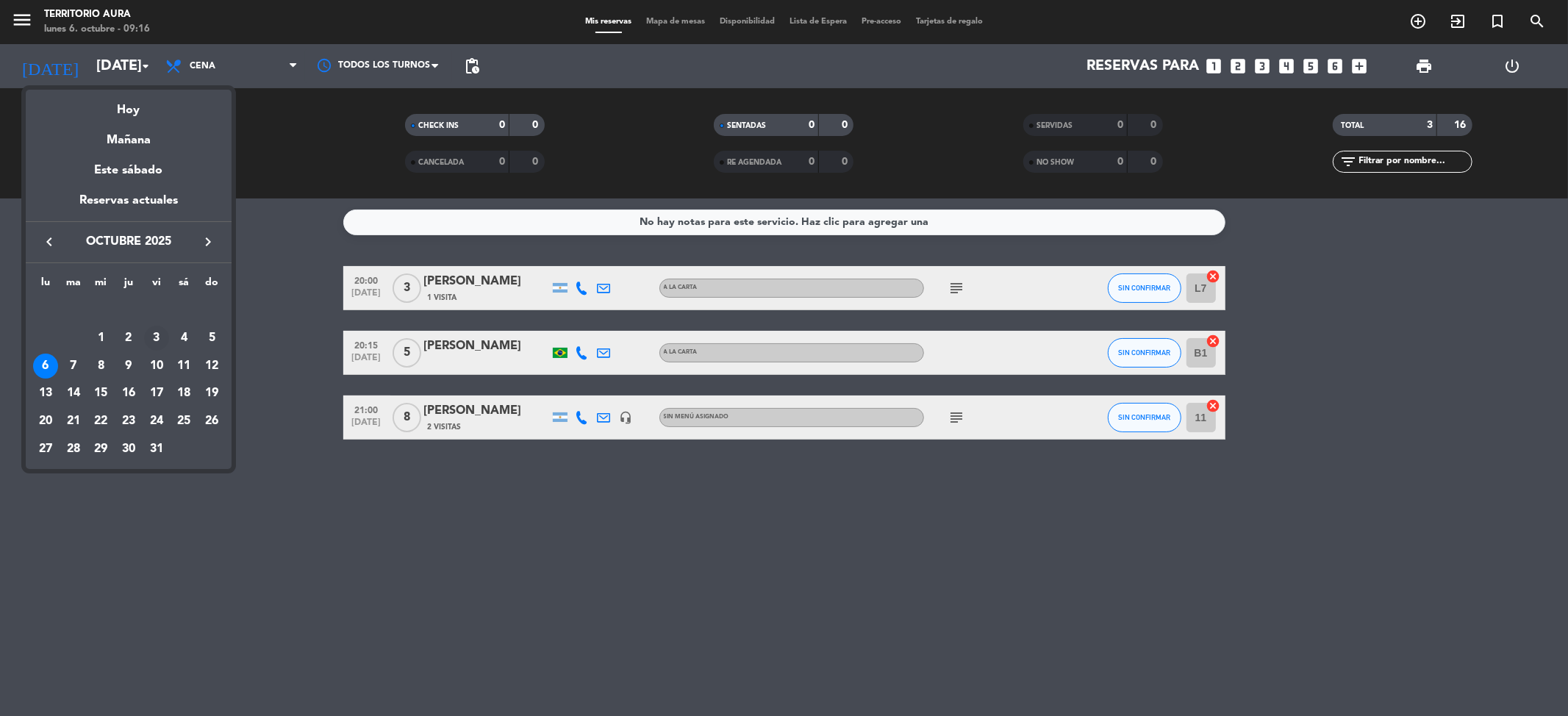
click at [159, 332] on div "3" at bounding box center [156, 338] width 25 height 25
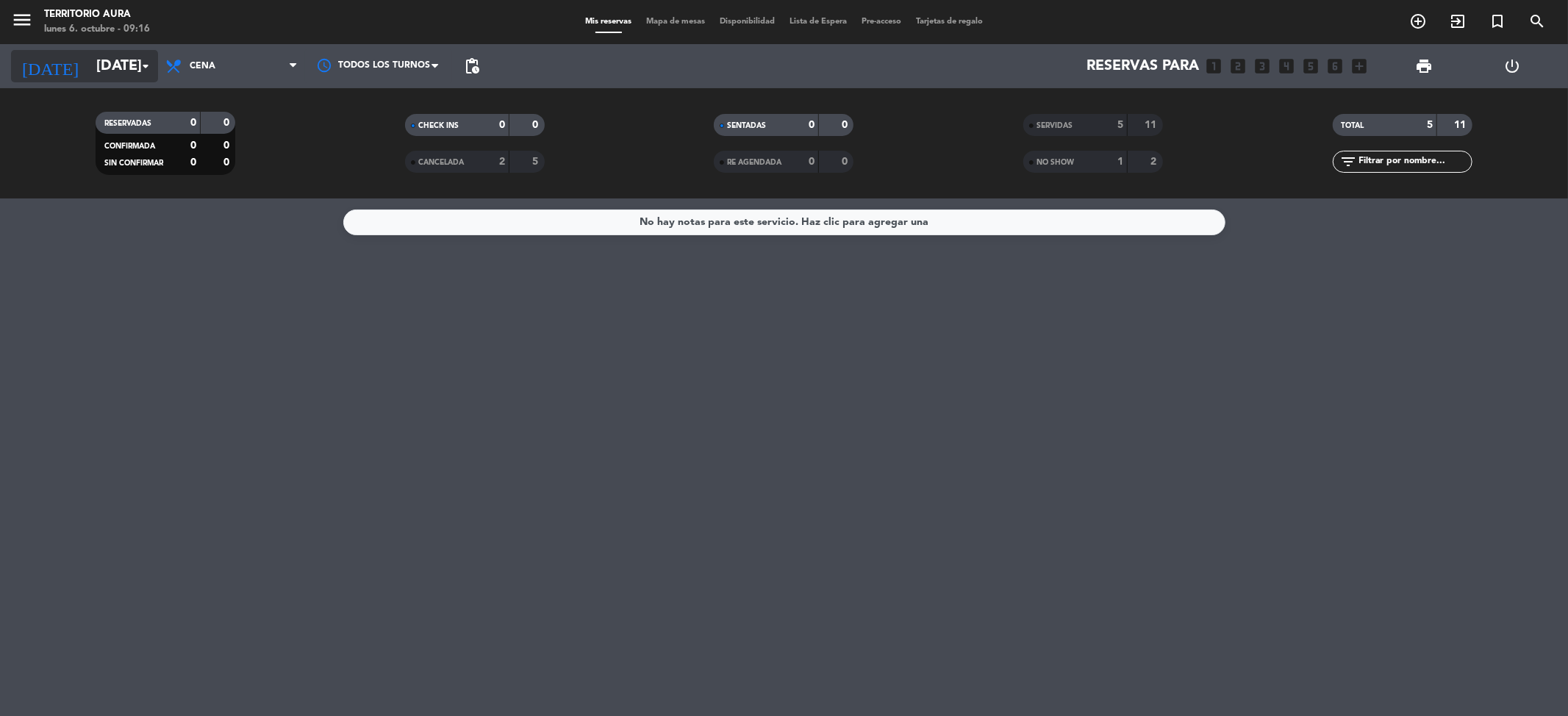
click at [129, 81] on input "vie. 3 oct." at bounding box center [182, 66] width 187 height 33
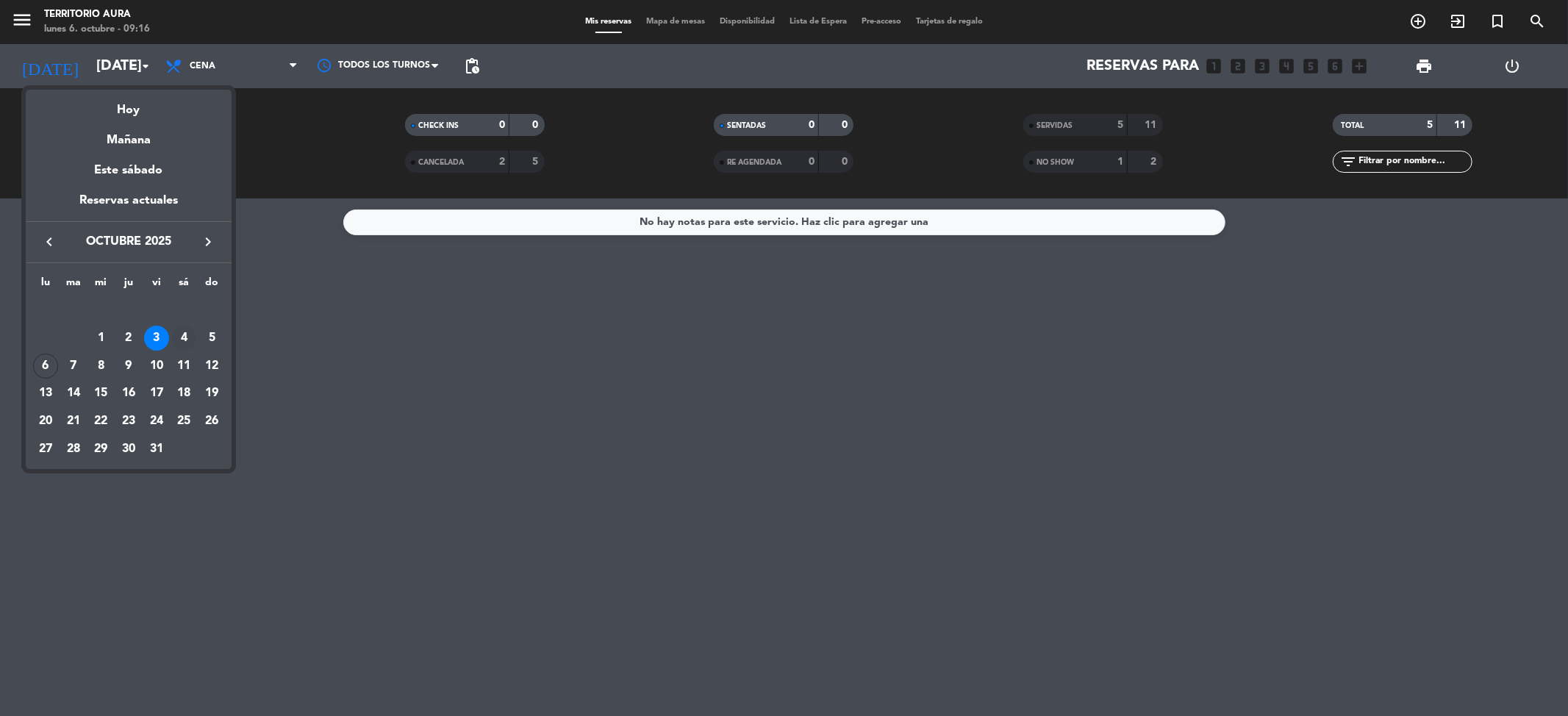
click at [177, 342] on div "4" at bounding box center [184, 338] width 25 height 25
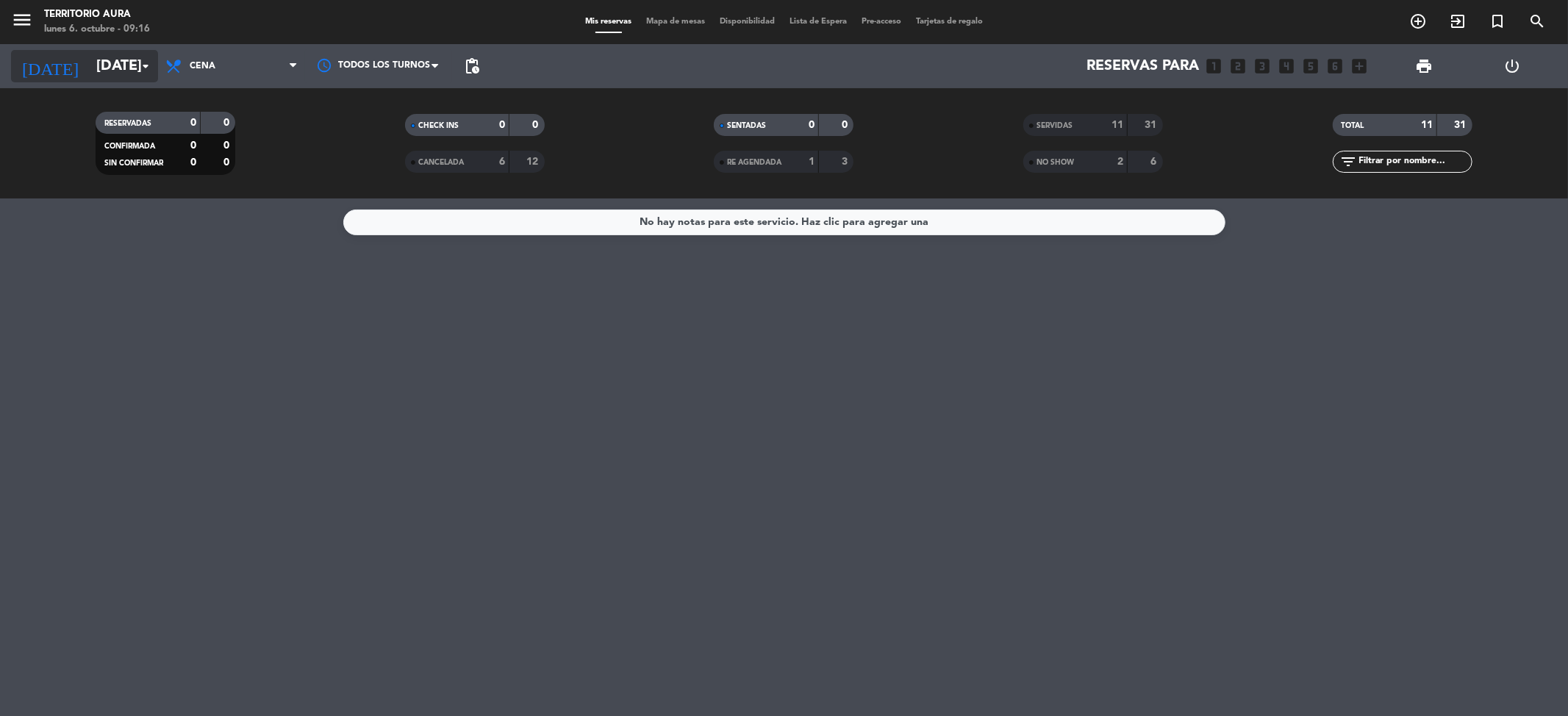
click at [121, 69] on input "sáb. [DATE]" at bounding box center [182, 66] width 187 height 33
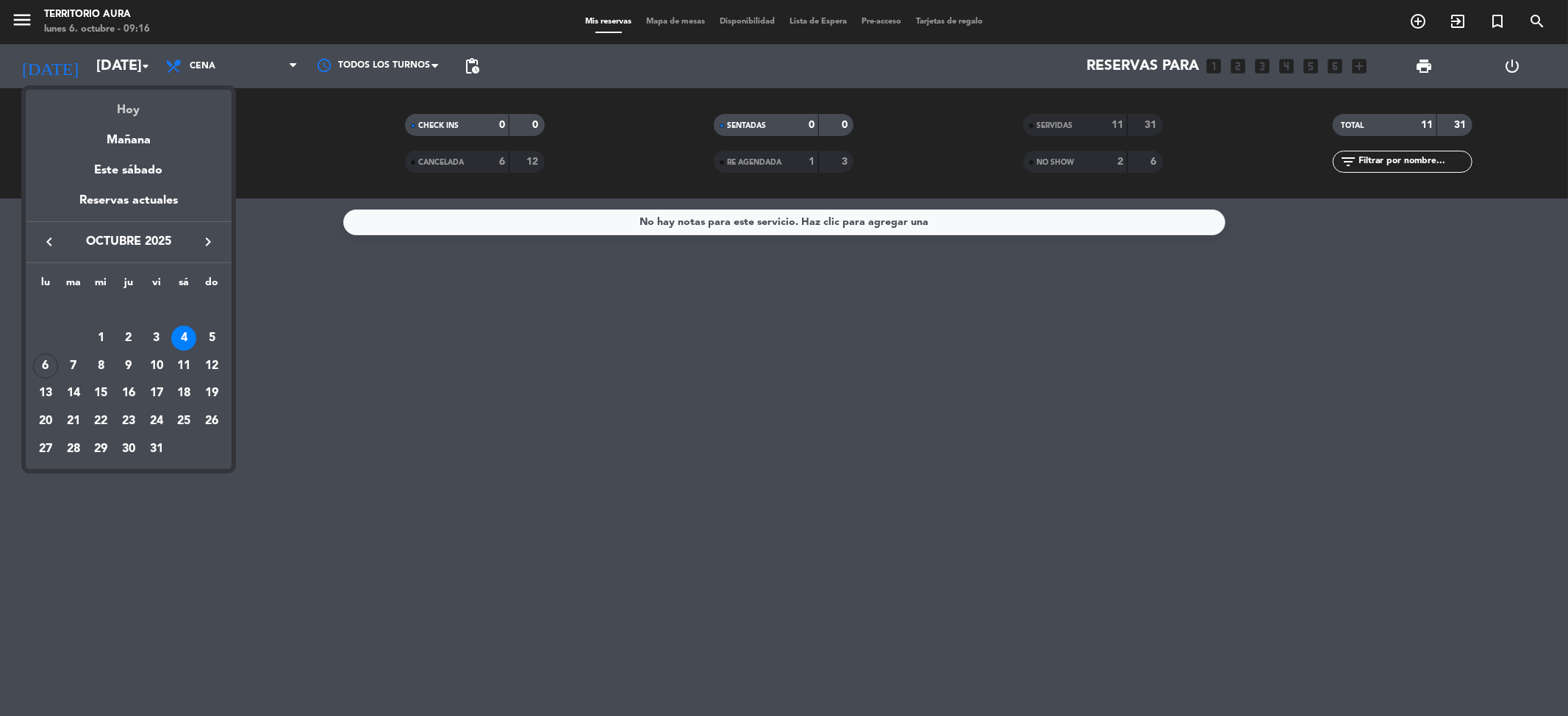
click at [127, 113] on div "Hoy" at bounding box center [129, 104] width 206 height 30
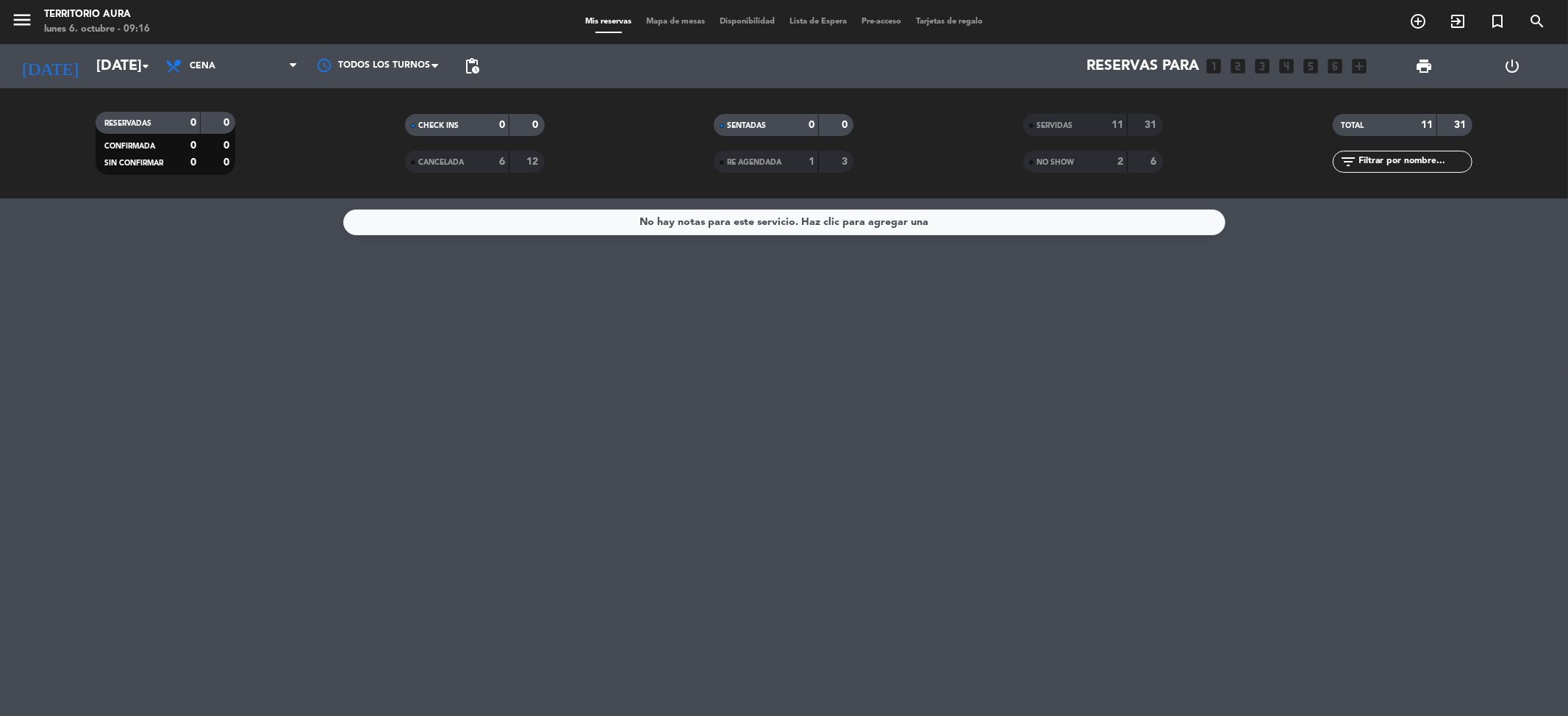
type input "lun. [DATE]"
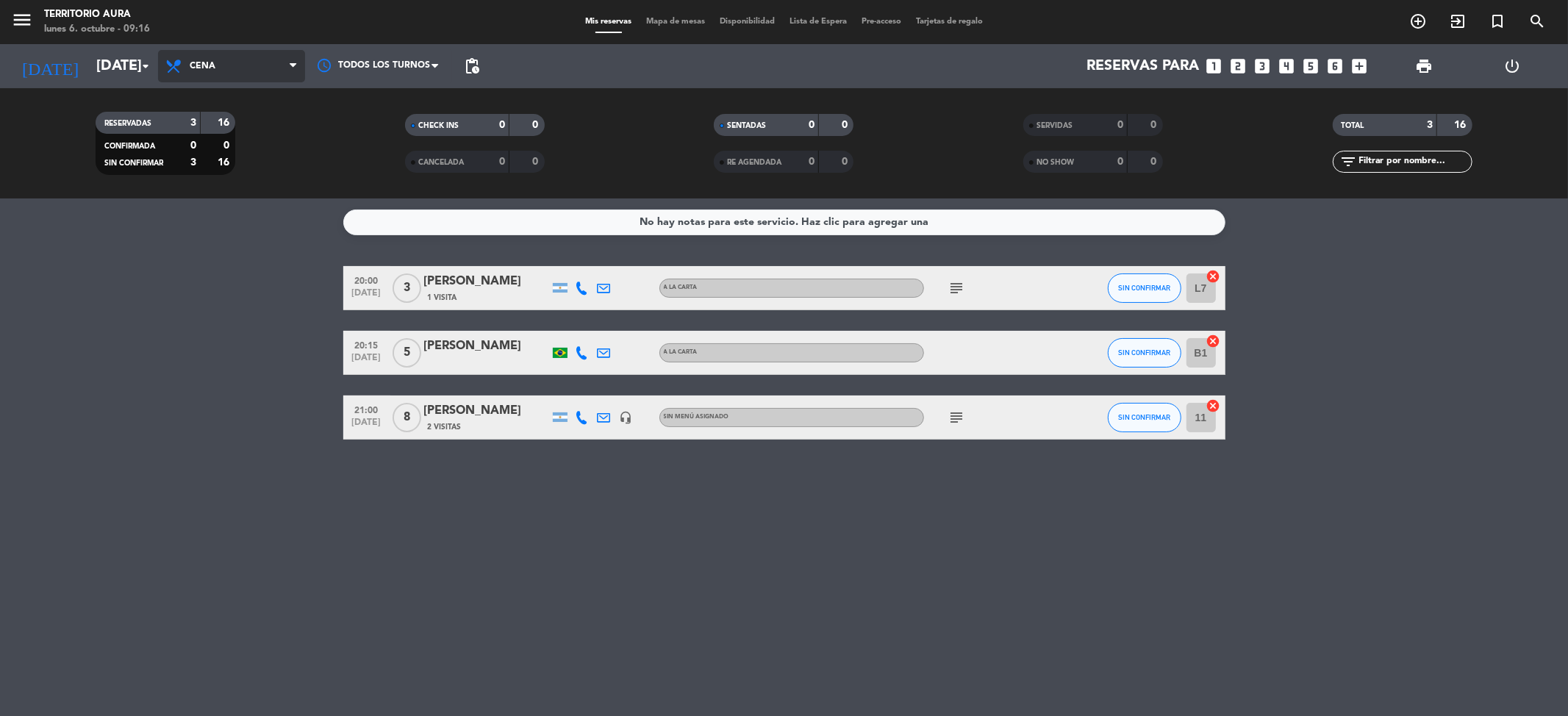
click at [213, 68] on span "Cena" at bounding box center [203, 66] width 26 height 10
click at [229, 127] on div "menu TERRITORIO AURA lunes 6. octubre - 09:16 Mis reservas Mapa de mesas Dispon…" at bounding box center [784, 99] width 1568 height 198
